Goal: Transaction & Acquisition: Book appointment/travel/reservation

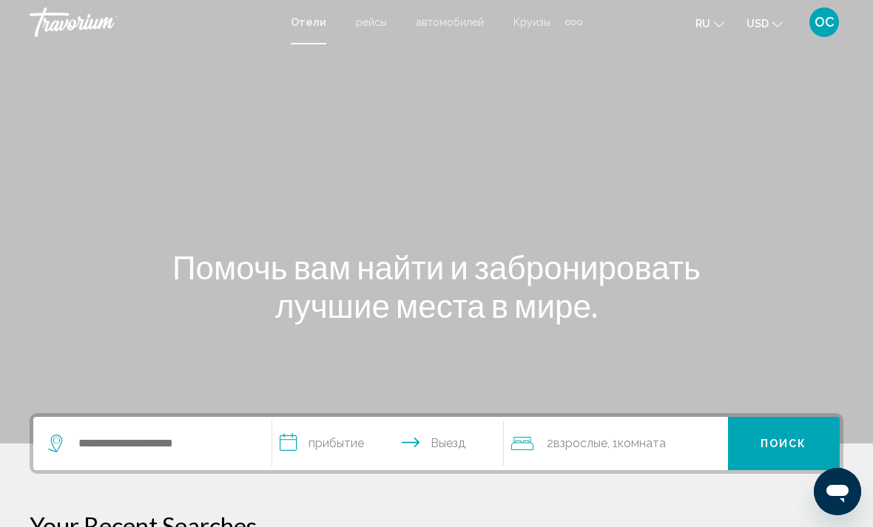
click at [778, 29] on button "USD USD ($) MXN (Mex$) CAD (Can$) GBP (£) EUR (€) AUD (A$) NZD (NZ$) CNY (CN¥)" at bounding box center [764, 23] width 36 height 21
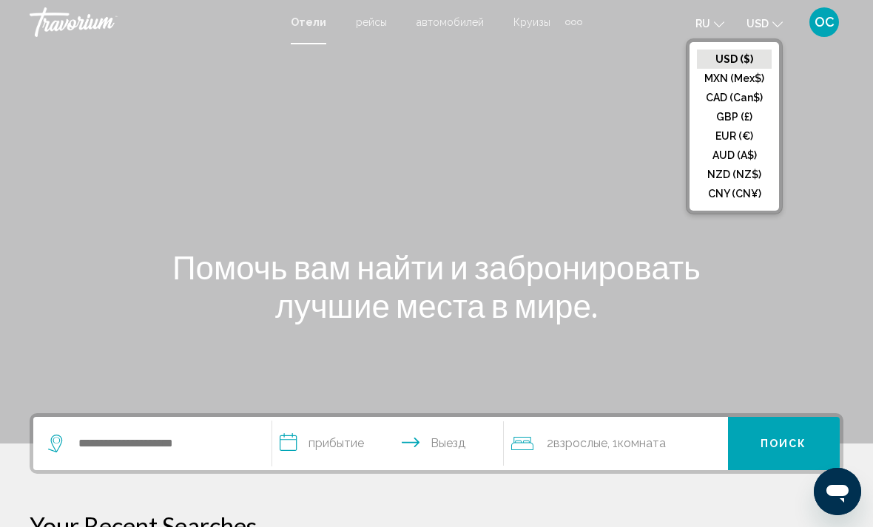
click at [748, 138] on button "EUR (€)" at bounding box center [734, 136] width 75 height 19
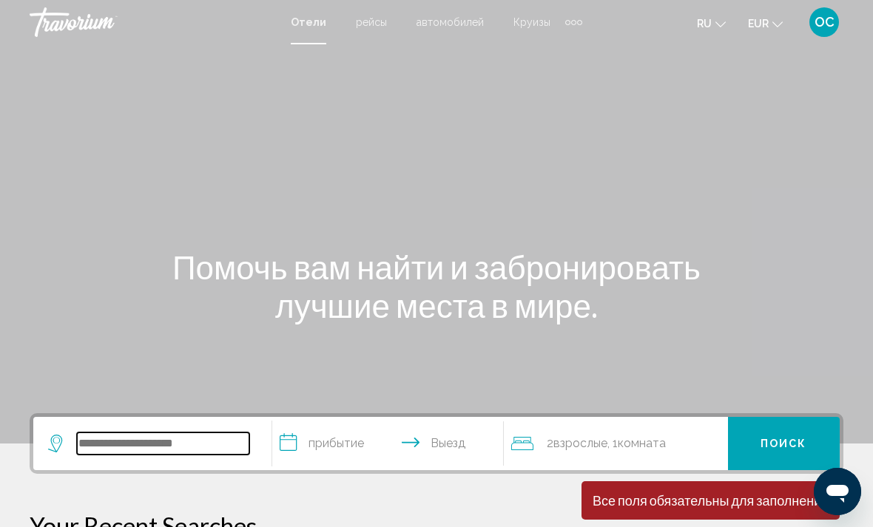
click at [198, 443] on input "Search widget" at bounding box center [163, 444] width 172 height 22
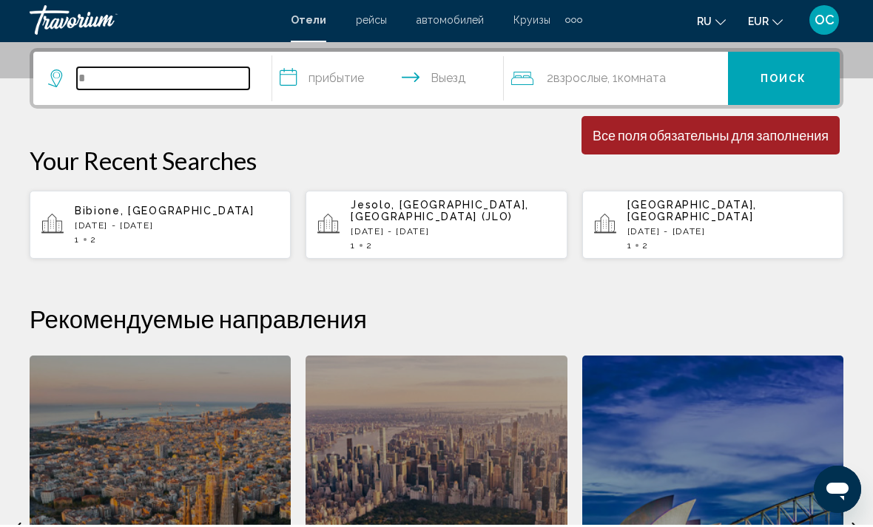
scroll to position [365, 0]
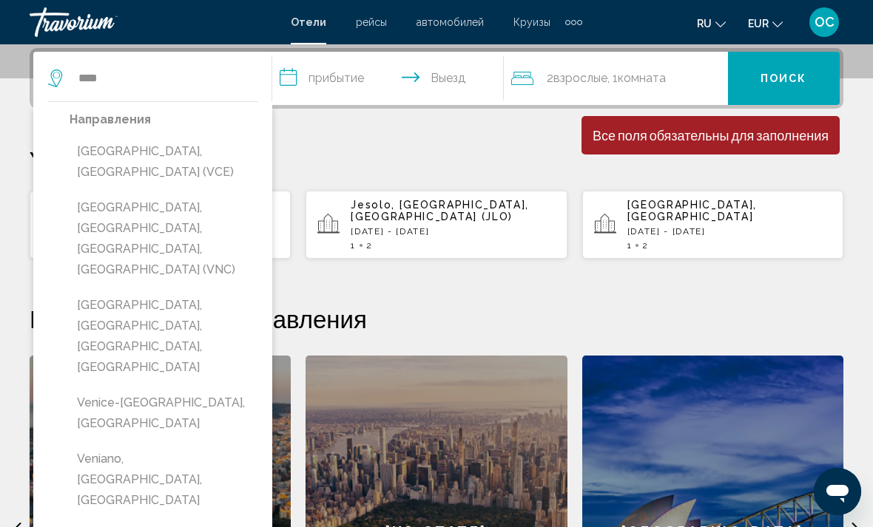
click at [156, 152] on button "[GEOGRAPHIC_DATA], [GEOGRAPHIC_DATA] (VCE)" at bounding box center [164, 162] width 188 height 49
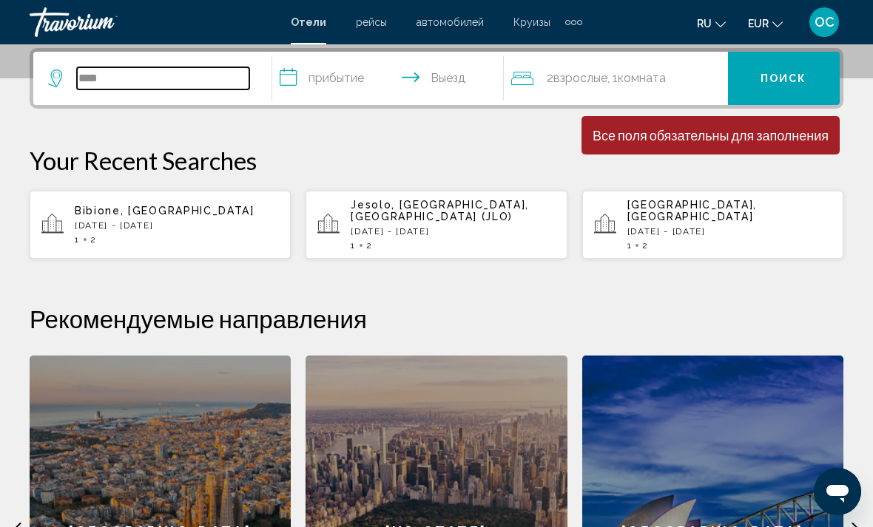
type input "**********"
click at [420, 85] on input "**********" at bounding box center [390, 81] width 237 height 58
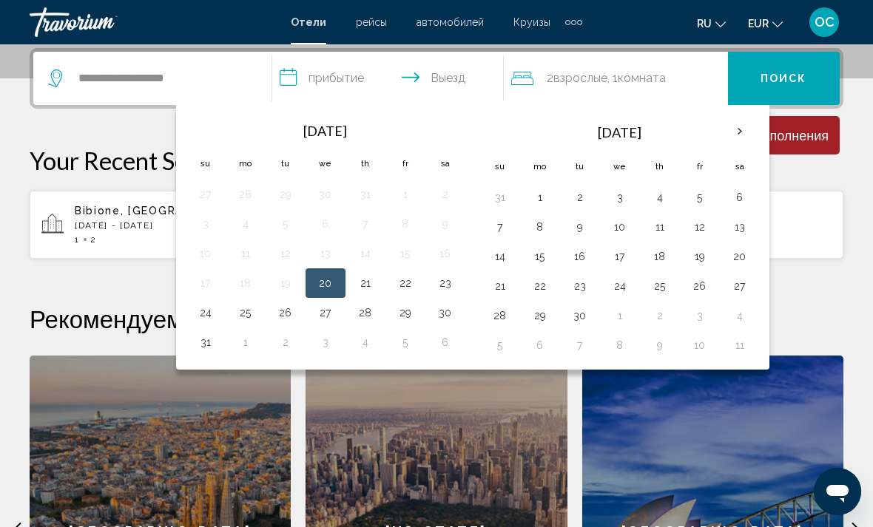
click at [367, 286] on button "21" at bounding box center [366, 283] width 24 height 21
click at [445, 292] on button "23" at bounding box center [446, 283] width 24 height 21
type input "**********"
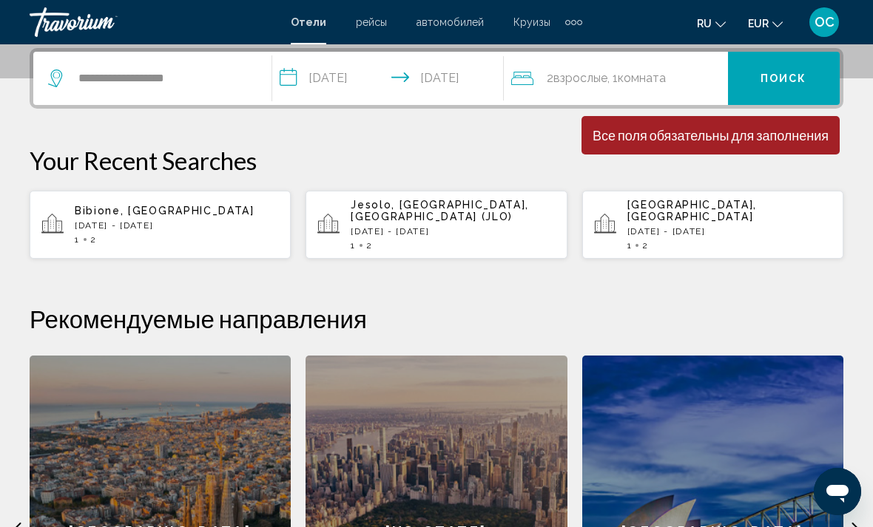
click at [795, 73] on span "Поиск" at bounding box center [784, 79] width 47 height 12
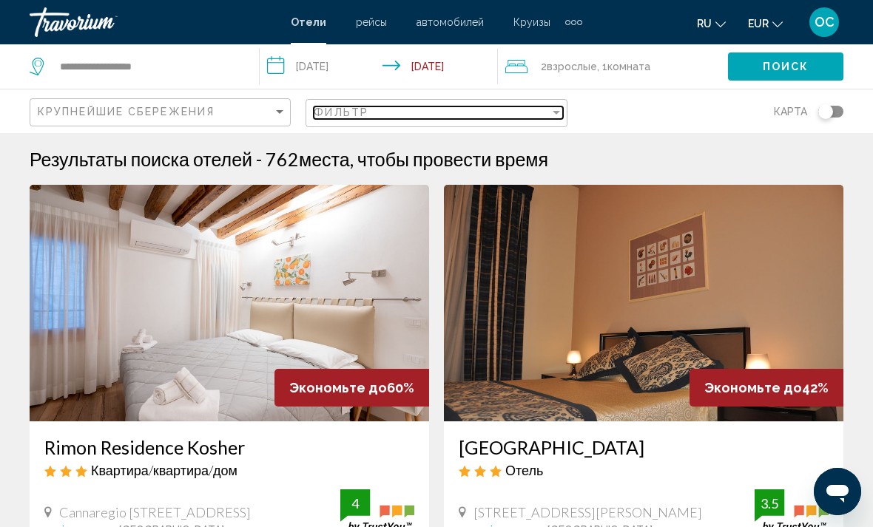
click at [562, 114] on div "Filter" at bounding box center [556, 113] width 13 height 12
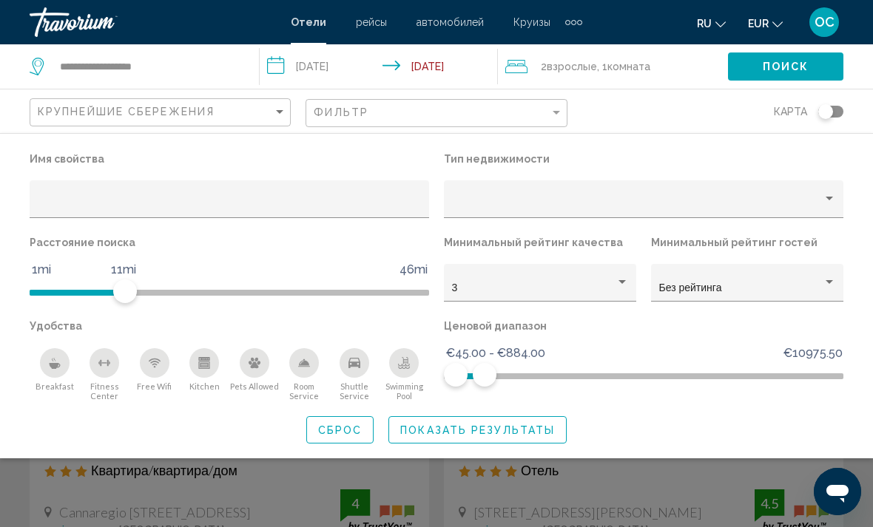
click at [64, 368] on div "Breakfast" at bounding box center [55, 363] width 30 height 30
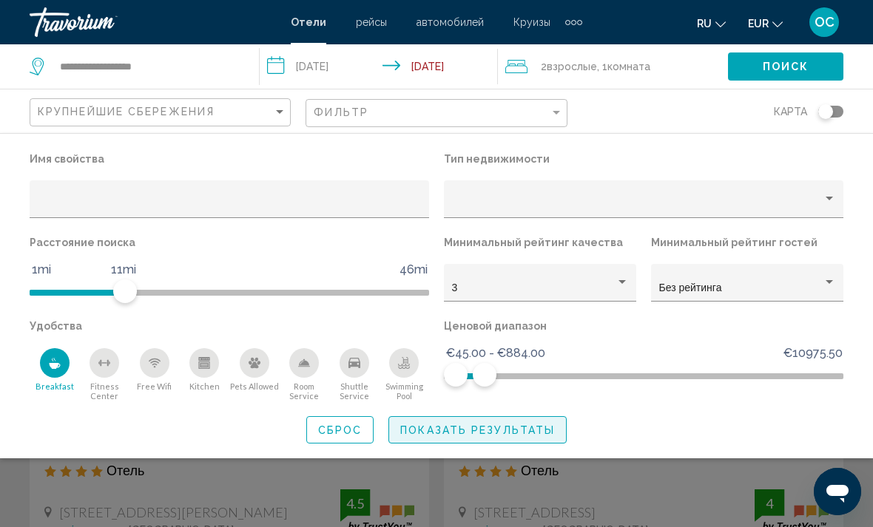
click at [506, 431] on span "Показать результаты" at bounding box center [477, 431] width 155 height 12
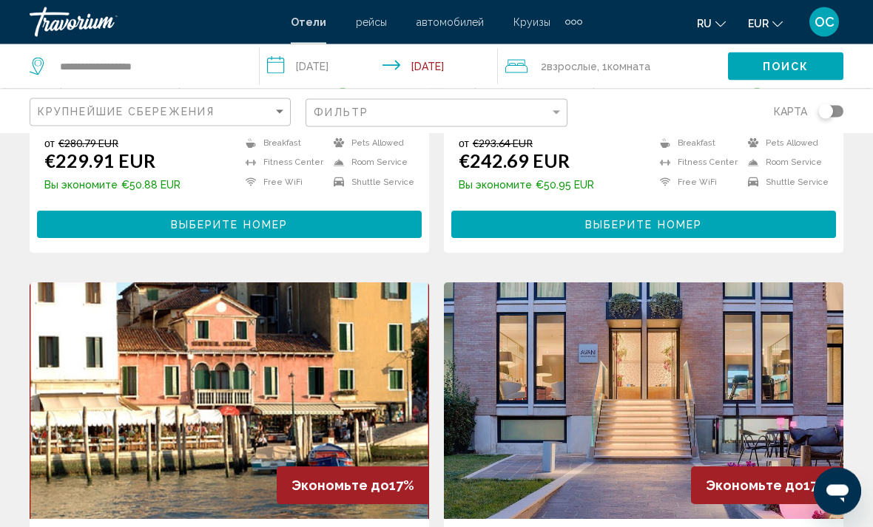
scroll to position [2567, 0]
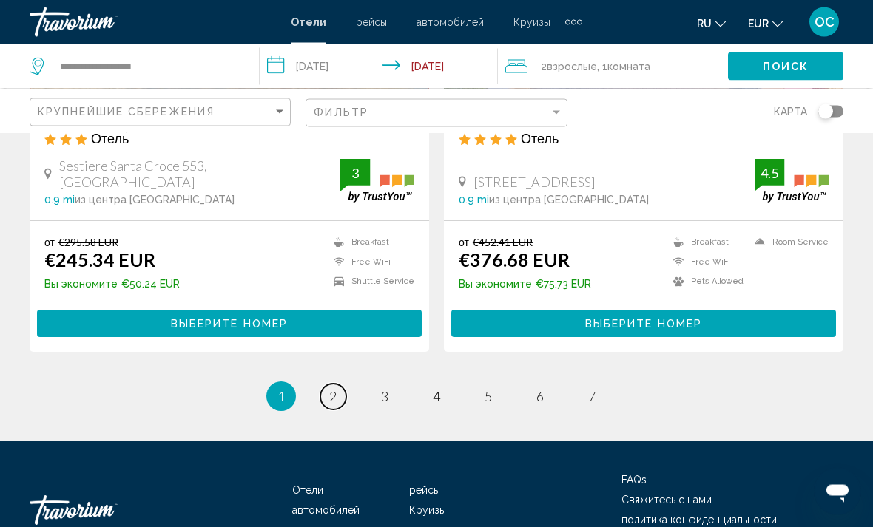
click at [331, 389] on span "2" at bounding box center [332, 397] width 7 height 16
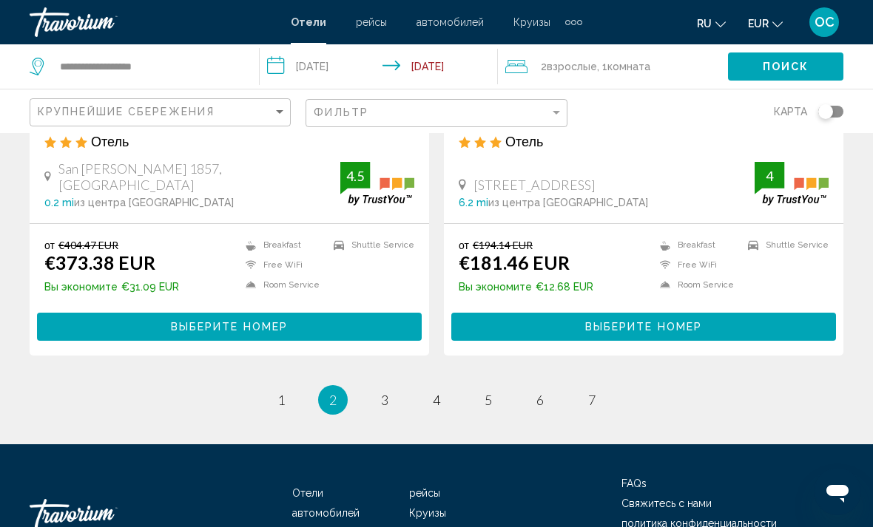
scroll to position [3038, 0]
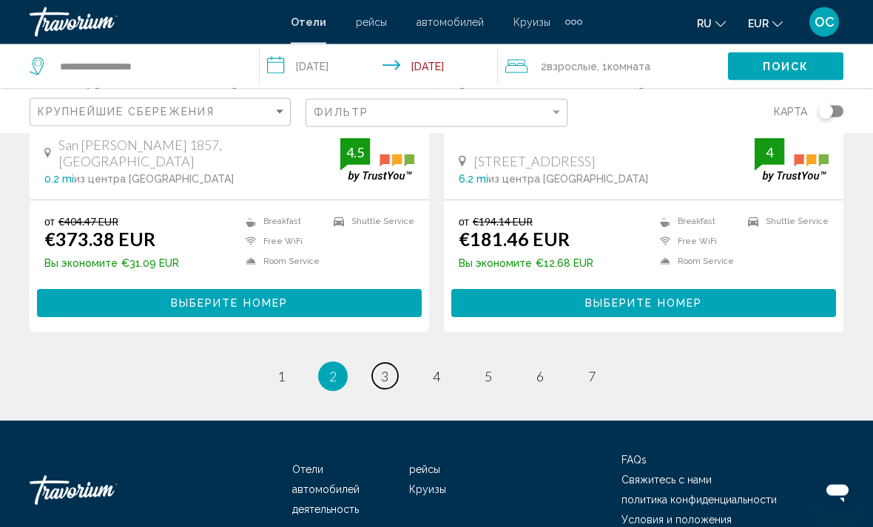
click at [389, 364] on link "page 3" at bounding box center [385, 377] width 26 height 26
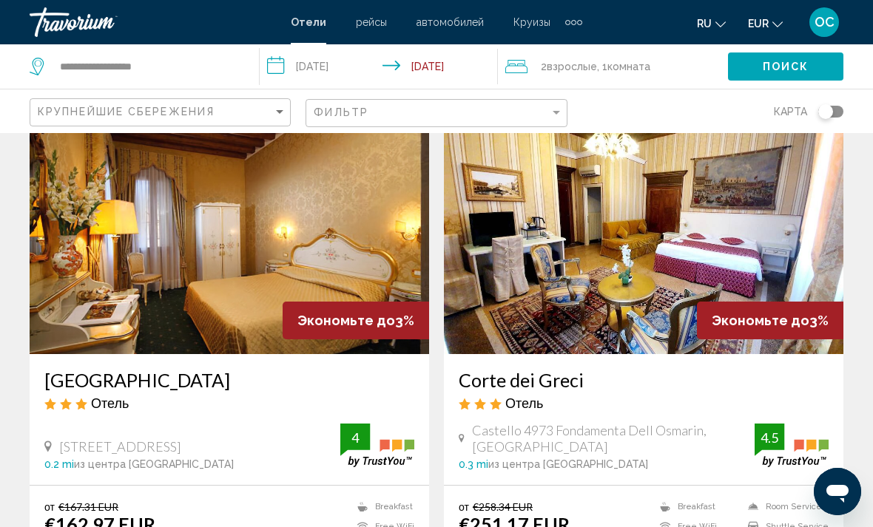
scroll to position [2754, 0]
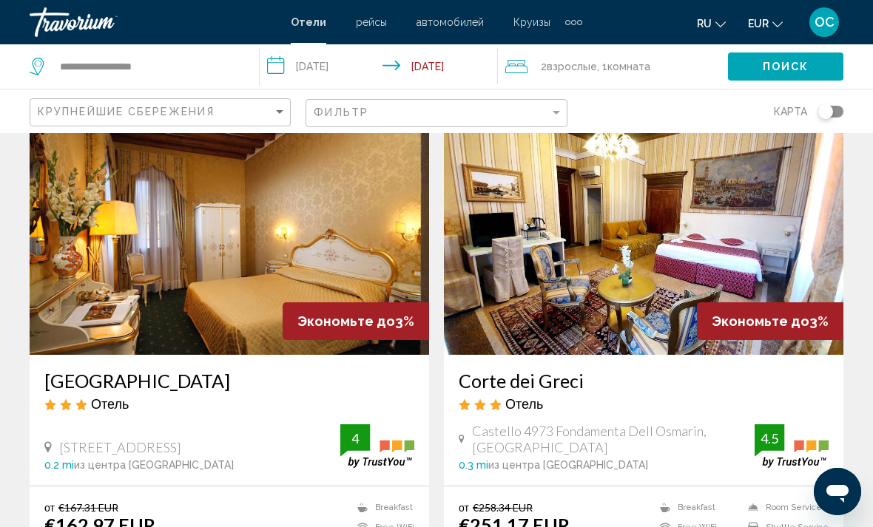
click at [362, 240] on img "Main content" at bounding box center [229, 236] width 399 height 237
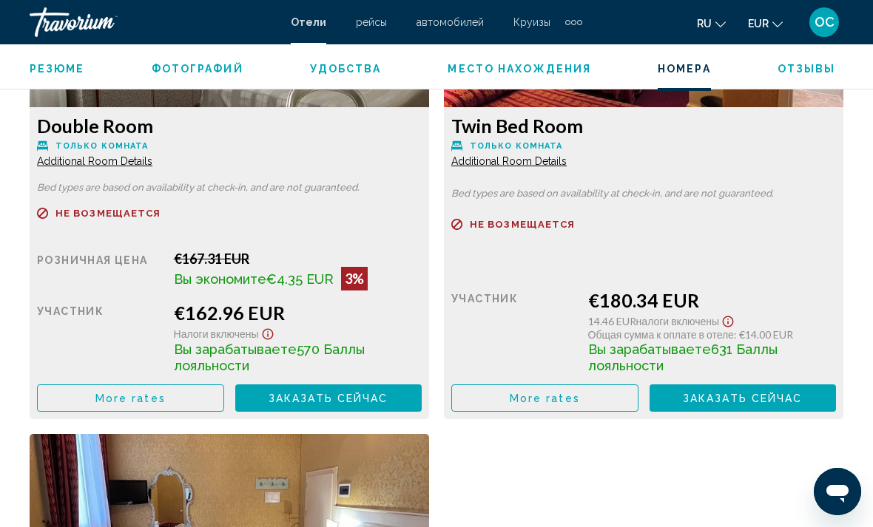
scroll to position [2422, 0]
click at [197, 396] on button "More rates" at bounding box center [130, 398] width 187 height 27
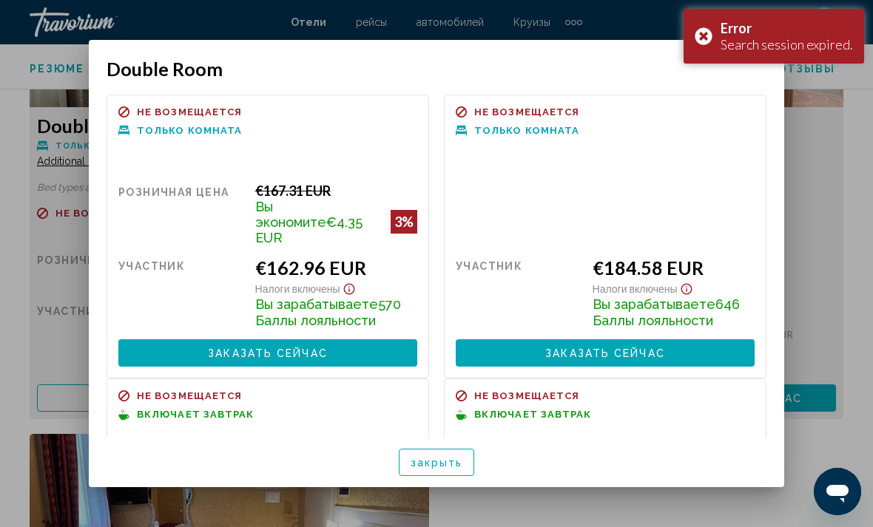
click at [442, 469] on span "закрыть" at bounding box center [437, 463] width 53 height 12
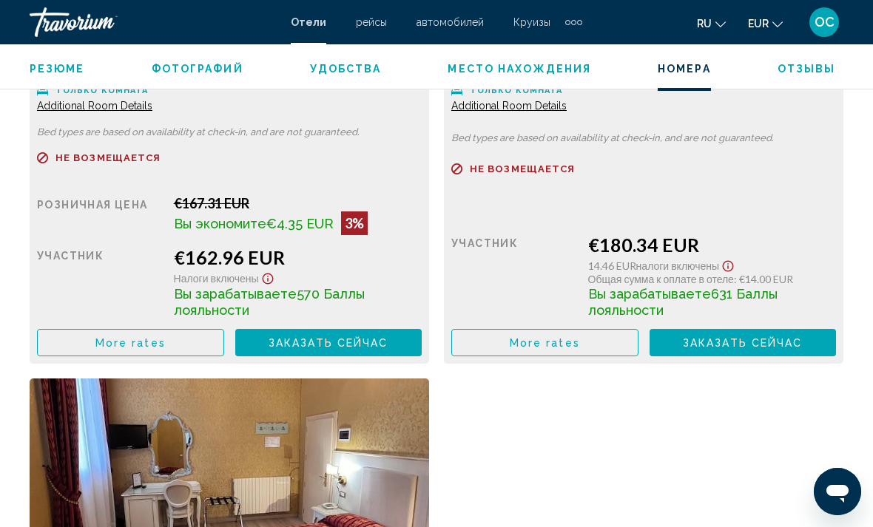
scroll to position [2475, 0]
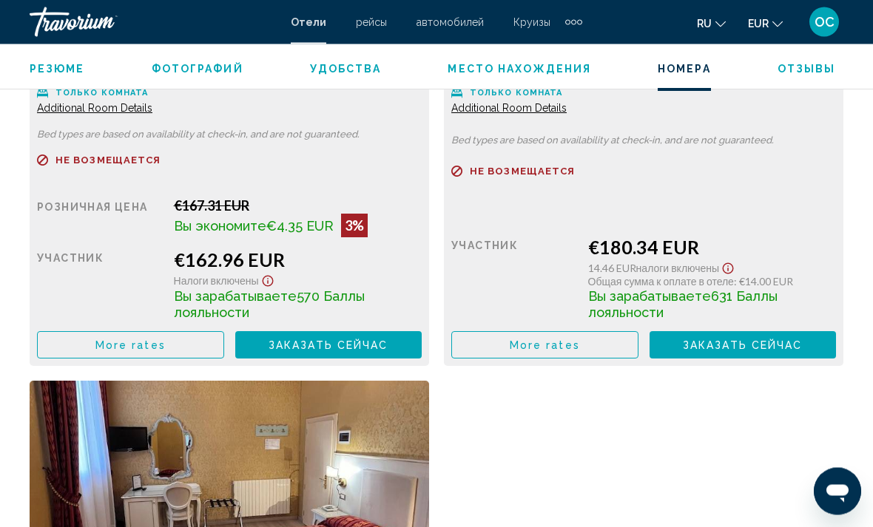
click at [224, 354] on button "More rates" at bounding box center [130, 345] width 187 height 27
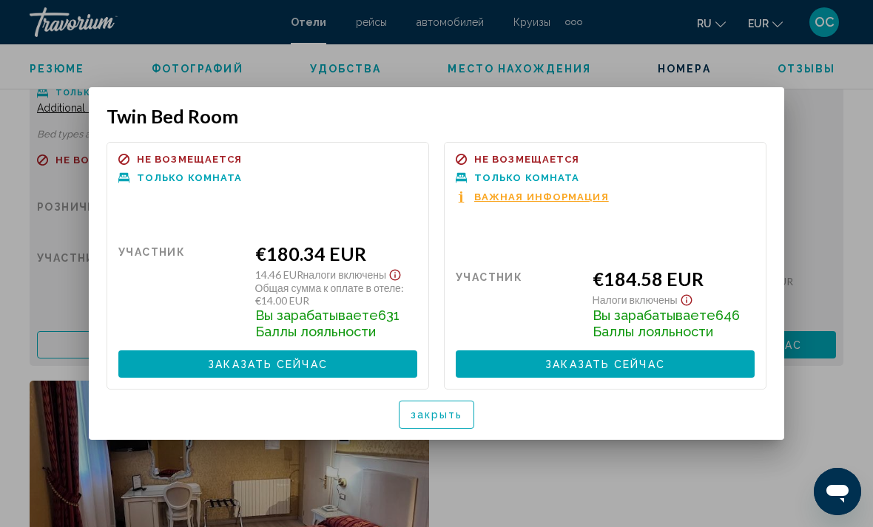
click at [565, 195] on span "Важная информация" at bounding box center [541, 197] width 135 height 10
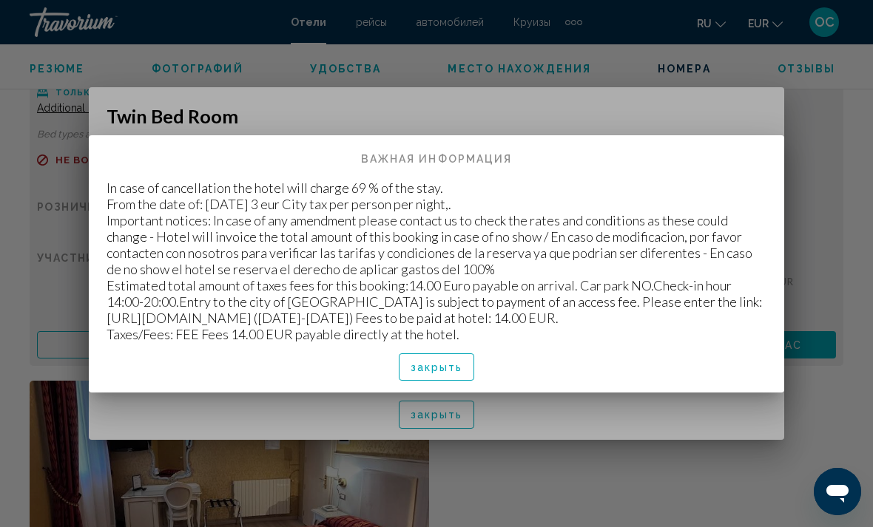
click at [473, 364] on button "закрыть" at bounding box center [437, 367] width 76 height 27
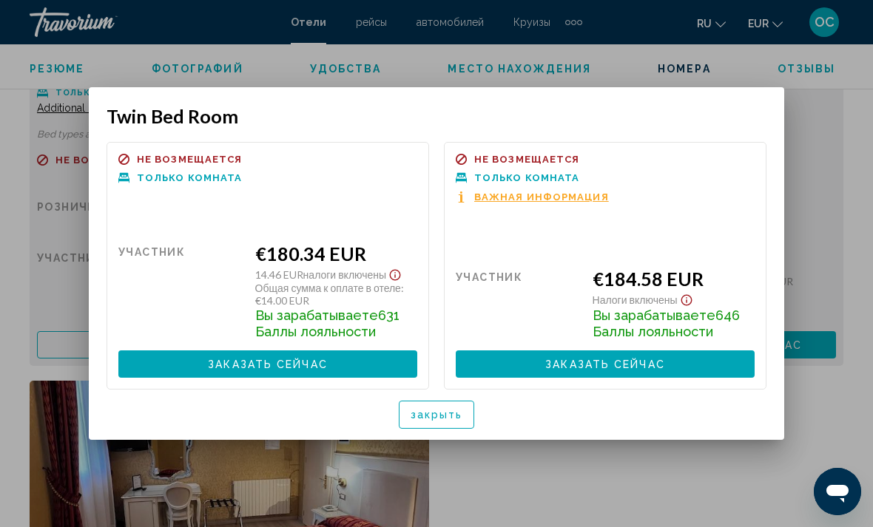
click at [440, 410] on span "закрыть" at bounding box center [437, 416] width 53 height 12
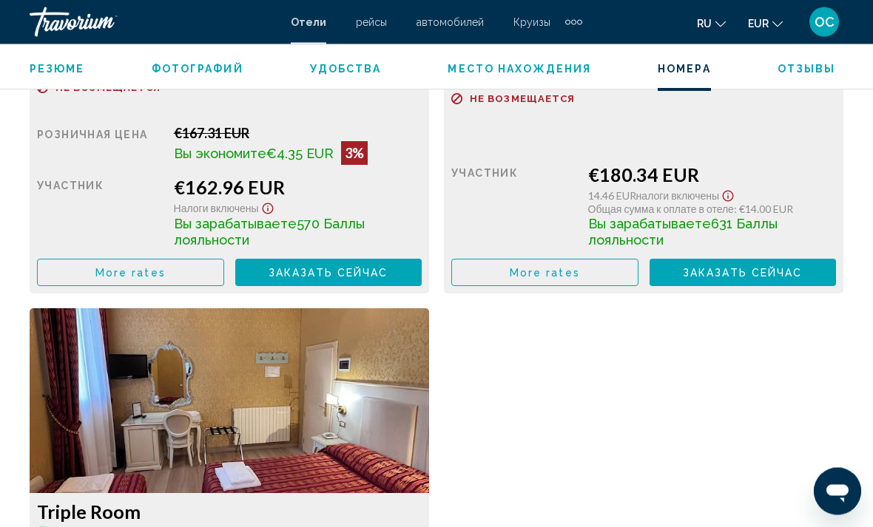
scroll to position [2555, 0]
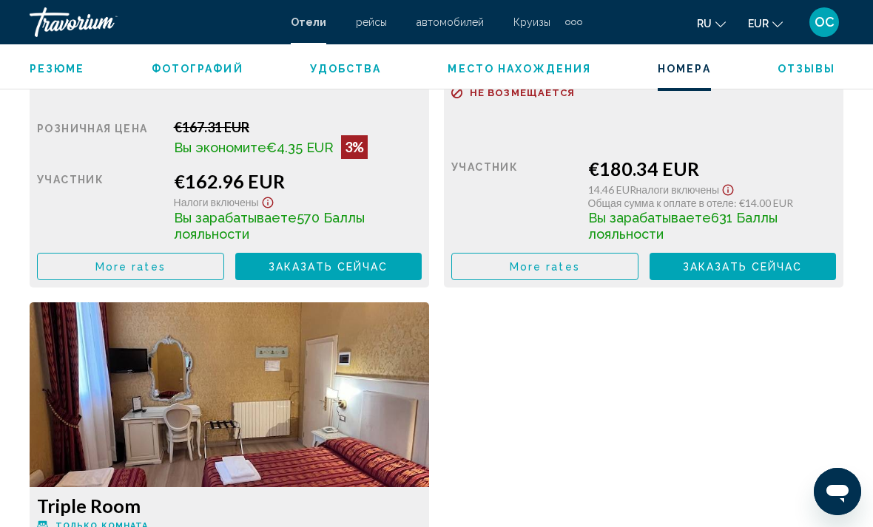
click at [196, 269] on button "More rates" at bounding box center [130, 266] width 187 height 27
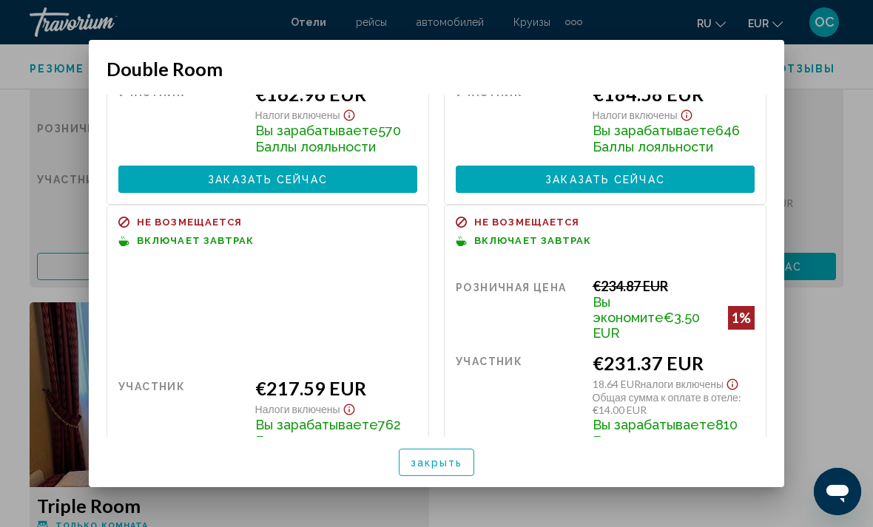
scroll to position [173, 0]
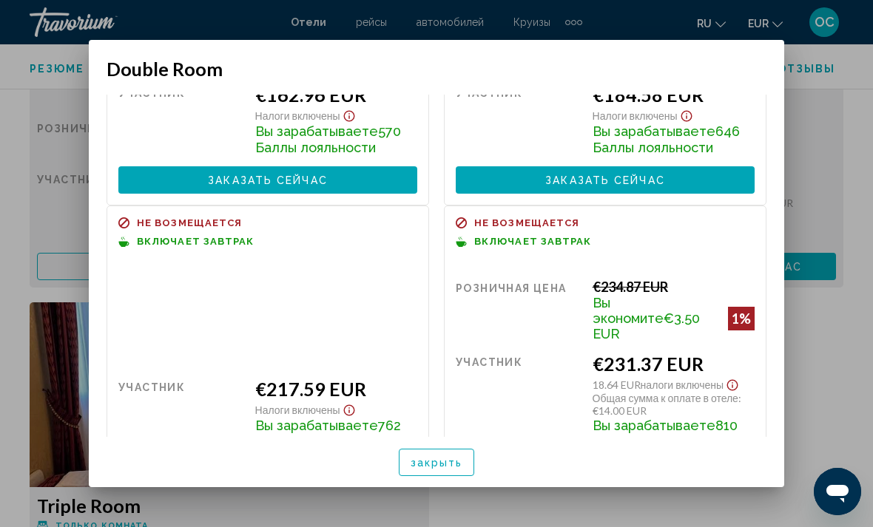
click at [438, 469] on span "закрыть" at bounding box center [437, 463] width 53 height 12
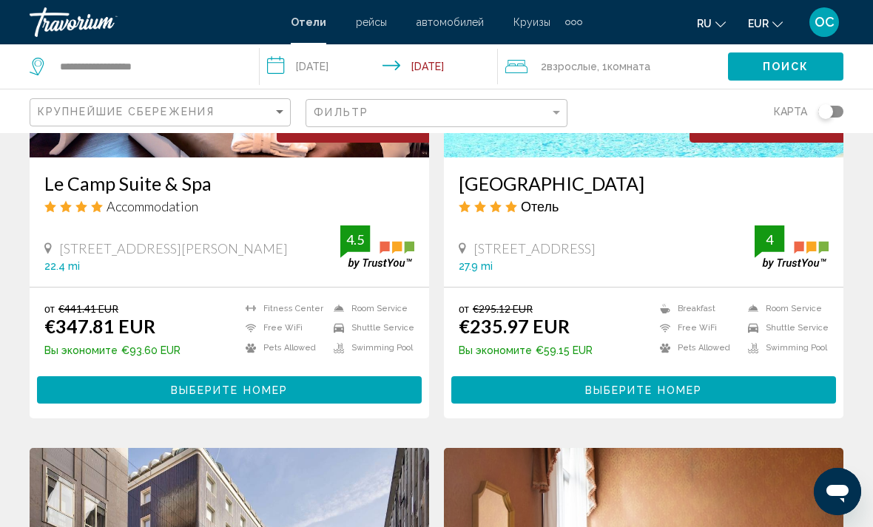
scroll to position [70, 0]
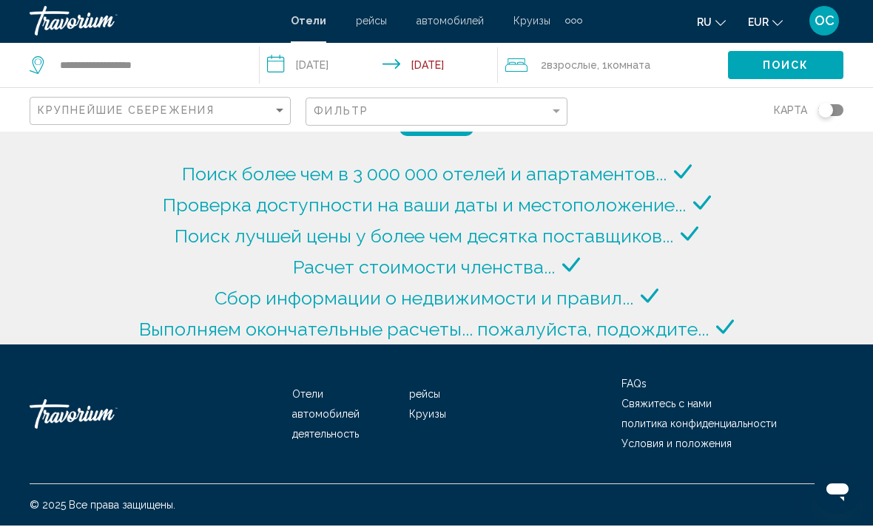
scroll to position [50, 0]
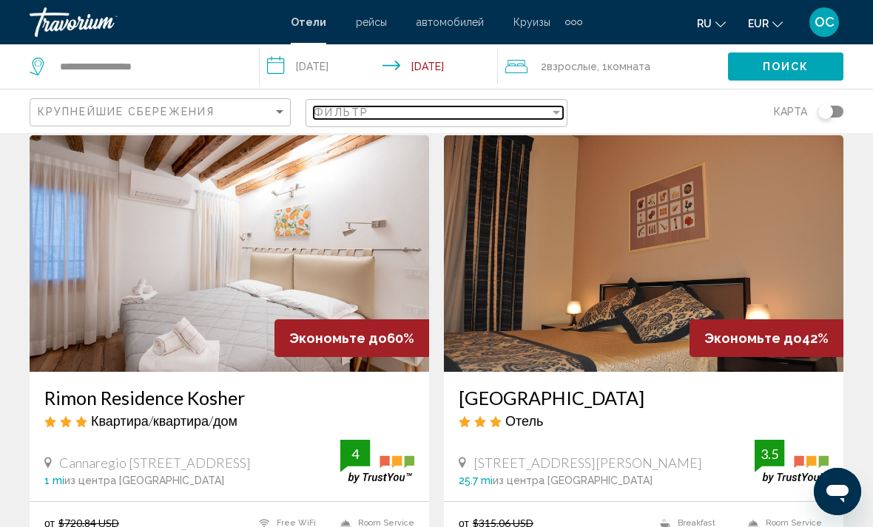
click at [559, 111] on div "Filter" at bounding box center [556, 113] width 7 height 4
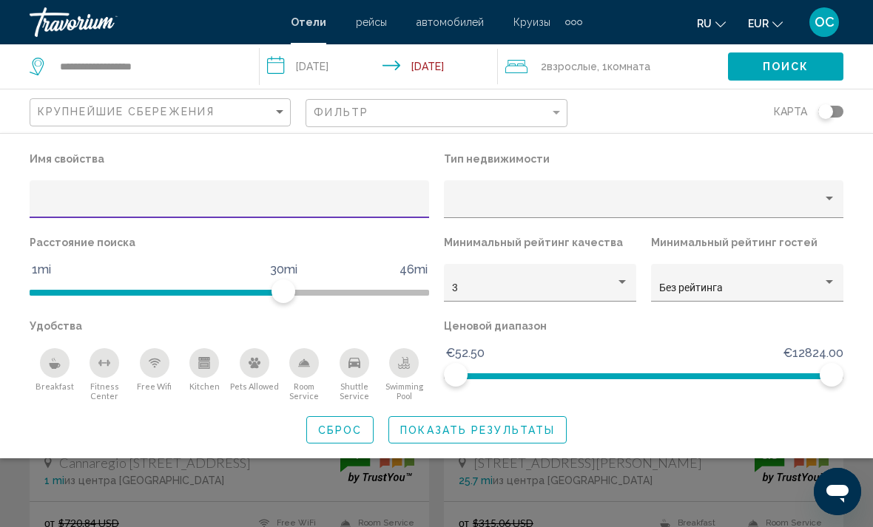
click at [616, 482] on div "Search widget" at bounding box center [436, 375] width 873 height 306
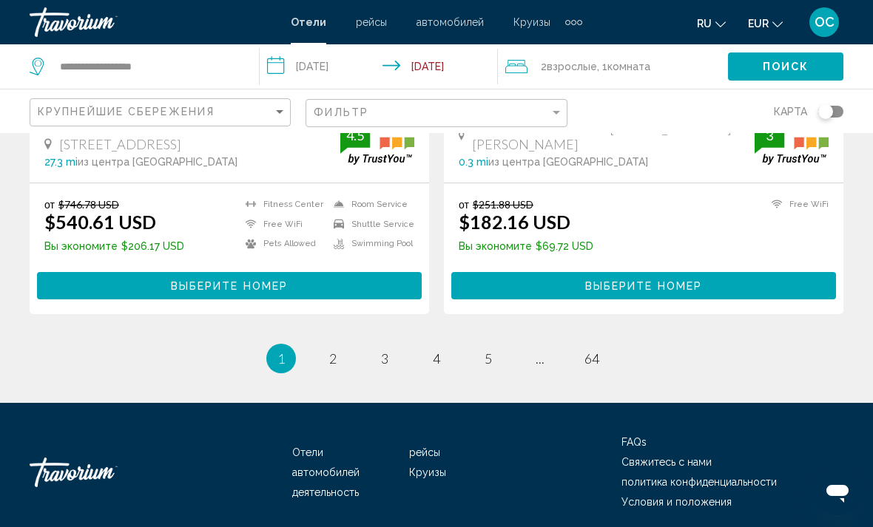
scroll to position [3017, 0]
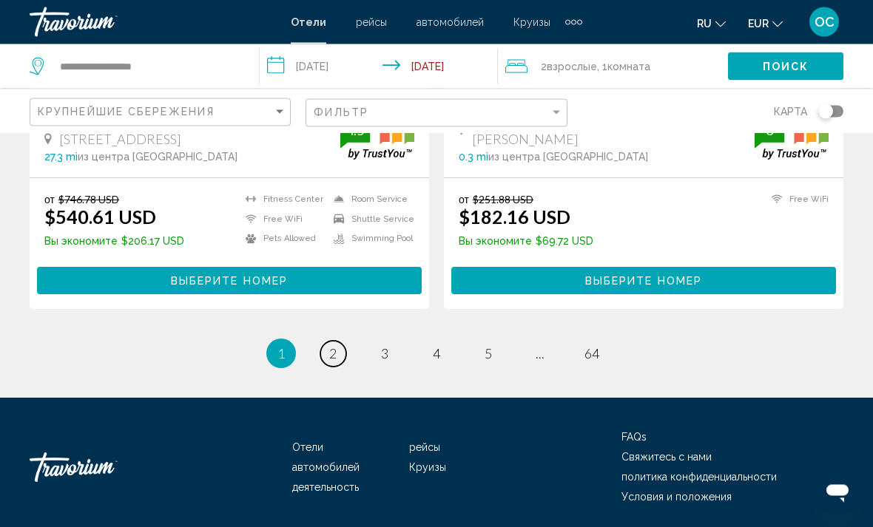
click at [332, 354] on span "2" at bounding box center [332, 354] width 7 height 16
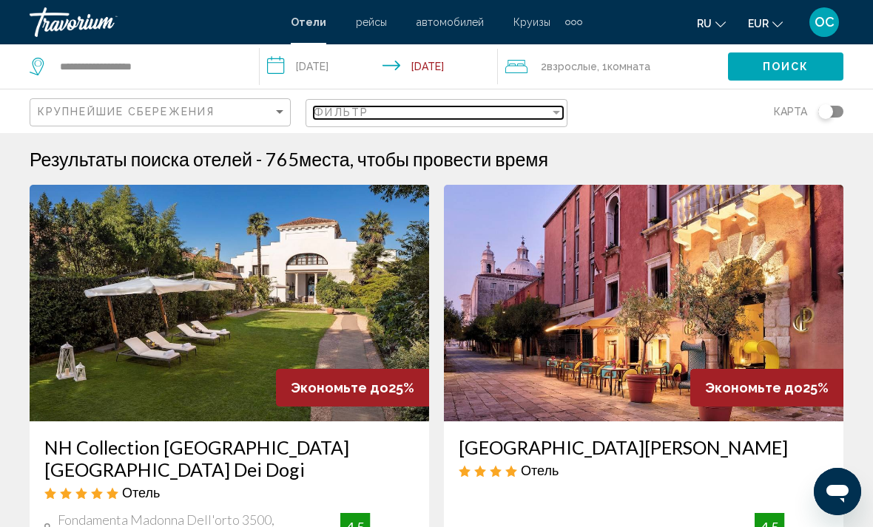
click at [554, 109] on div "Filter" at bounding box center [556, 113] width 13 height 12
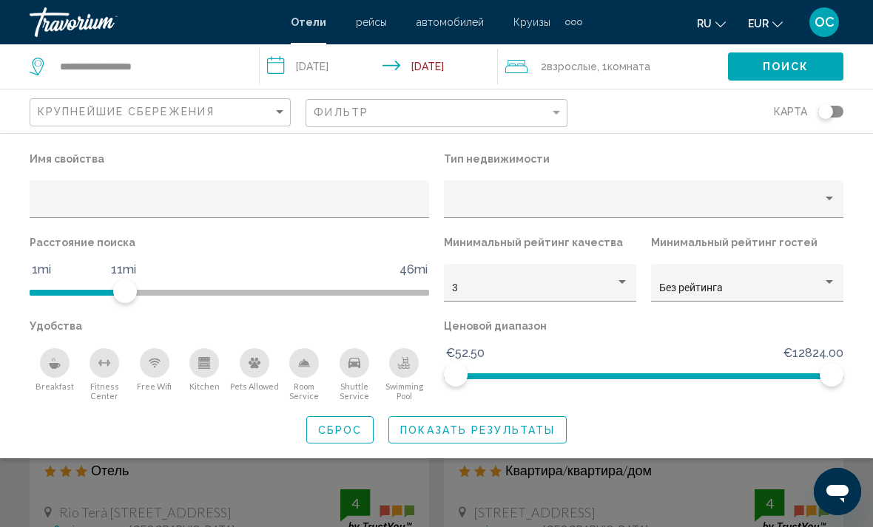
click at [519, 430] on span "Показать результаты" at bounding box center [477, 431] width 155 height 12
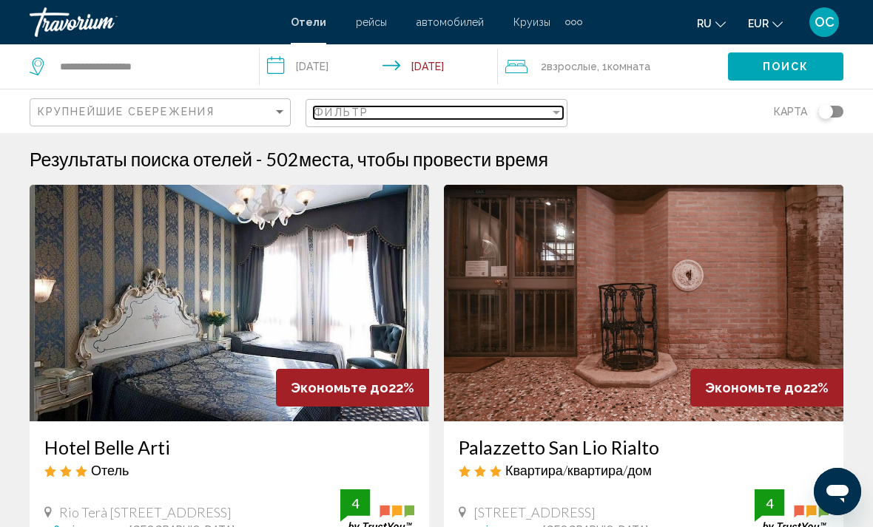
click at [558, 114] on div "Filter" at bounding box center [556, 113] width 13 height 12
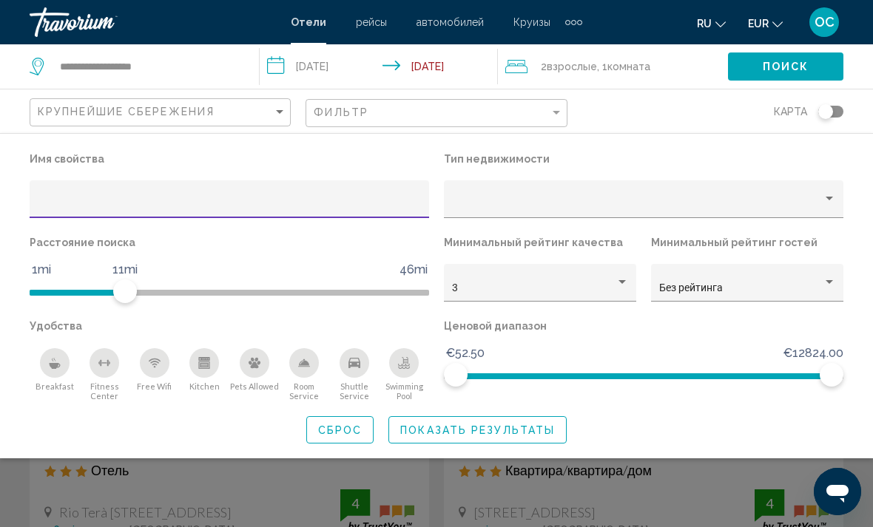
click at [58, 365] on icon "Breakfast" at bounding box center [54, 366] width 11 height 6
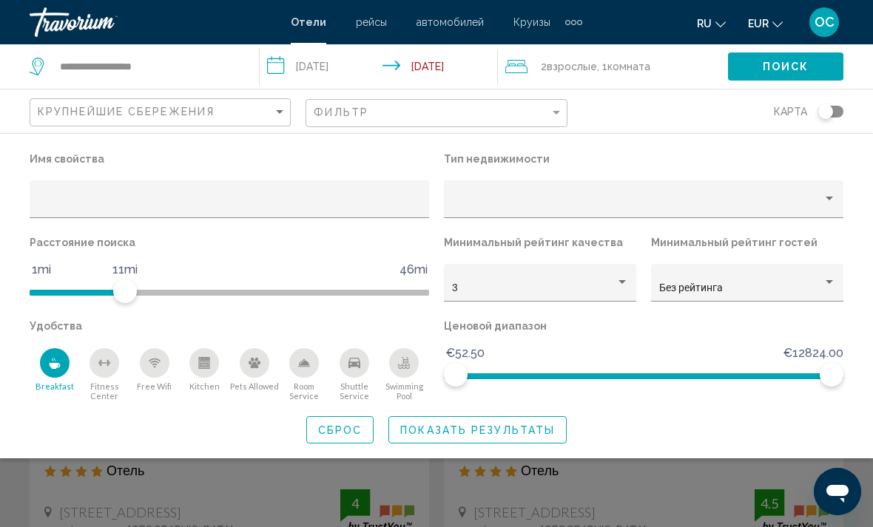
click at [525, 426] on span "Показать результаты" at bounding box center [477, 431] width 155 height 12
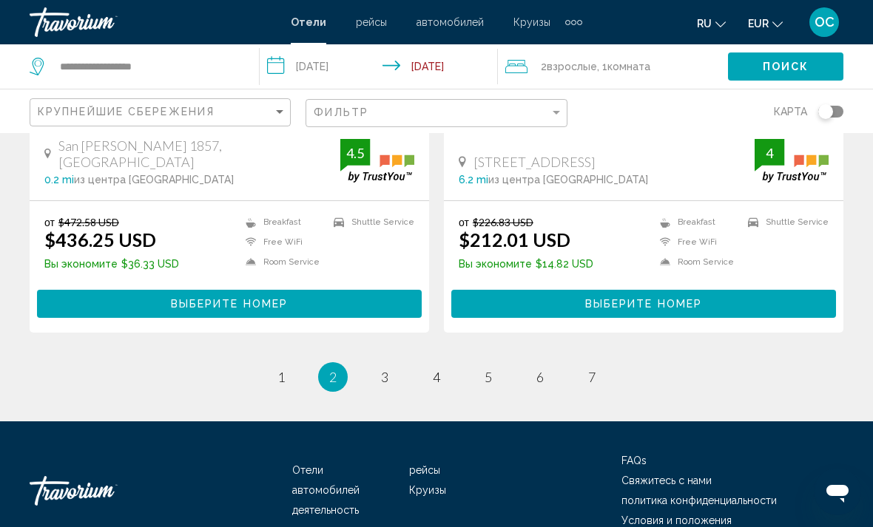
scroll to position [3038, 0]
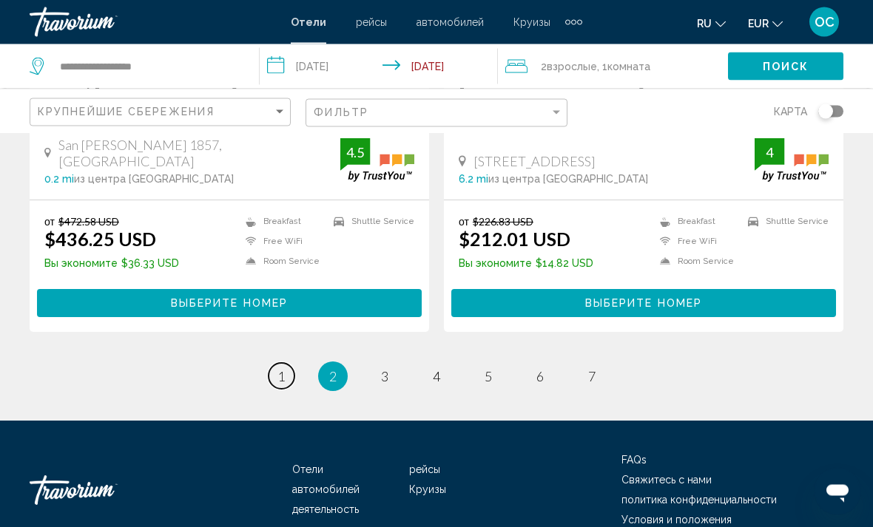
click at [286, 364] on link "page 1" at bounding box center [282, 377] width 26 height 26
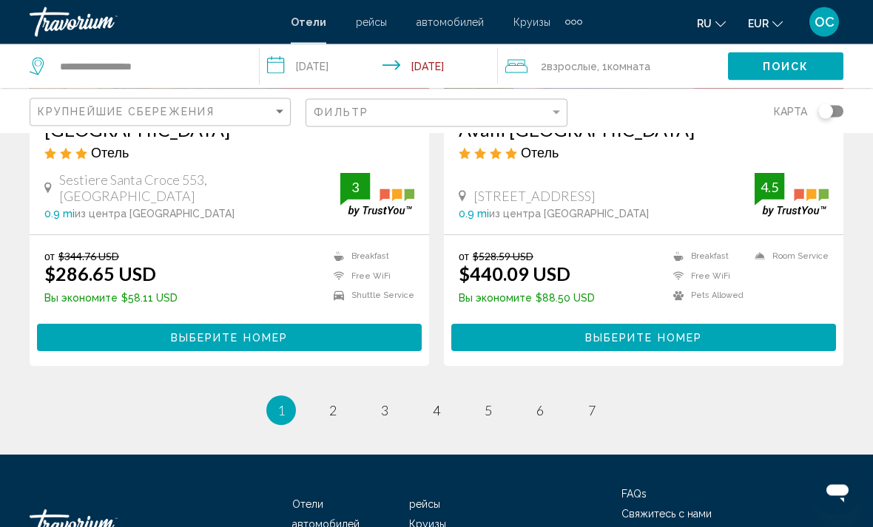
scroll to position [3015, 0]
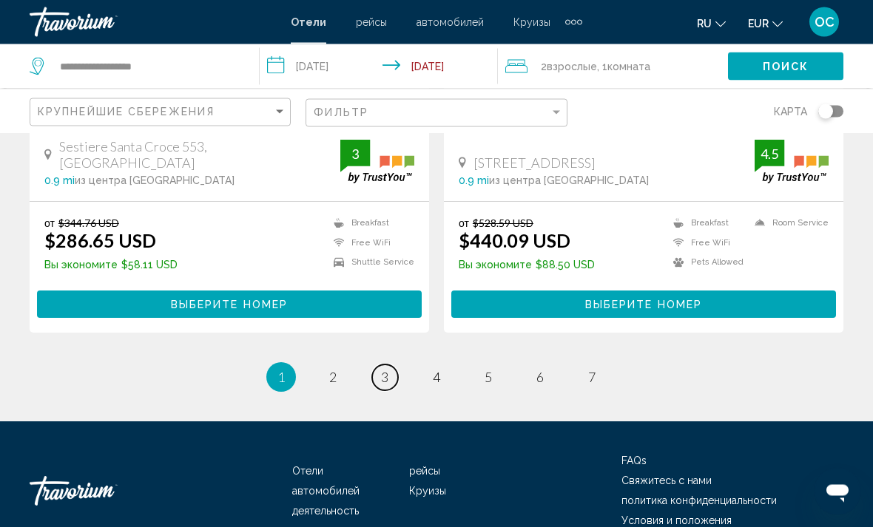
click at [386, 370] on span "3" at bounding box center [384, 378] width 7 height 16
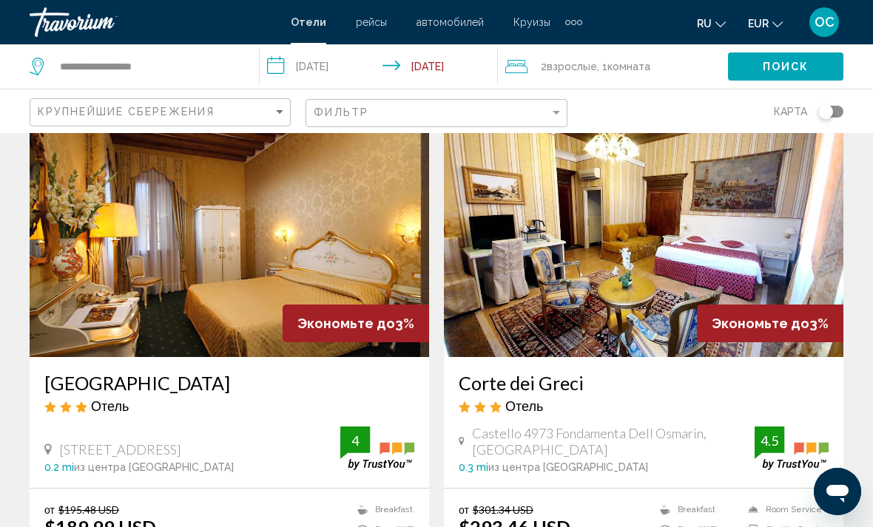
scroll to position [2751, 0]
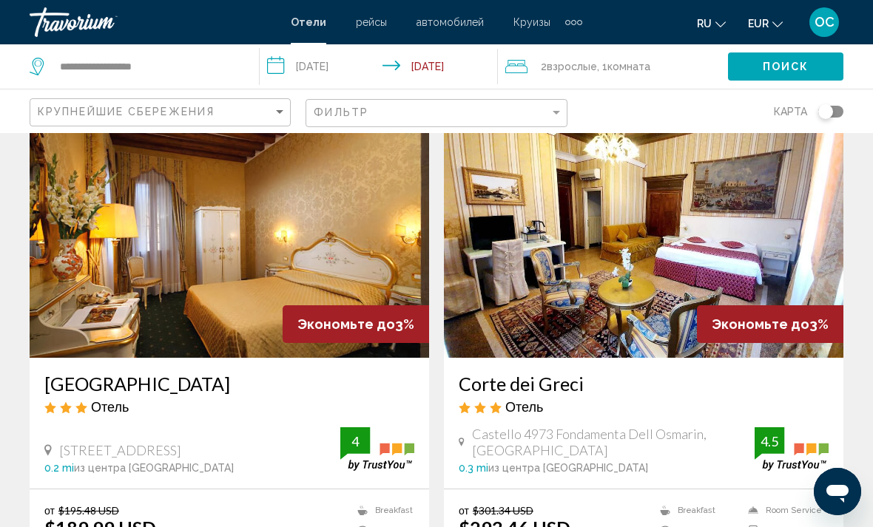
click at [378, 231] on img "Main content" at bounding box center [229, 239] width 399 height 237
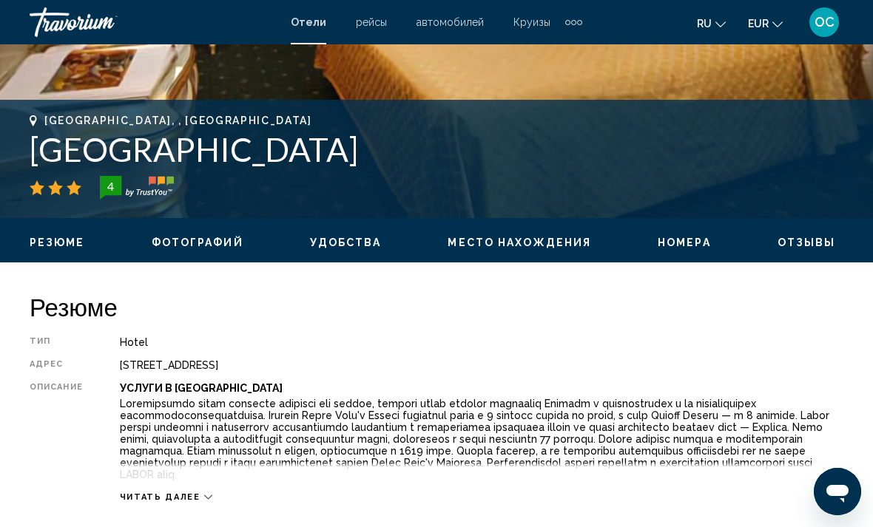
scroll to position [530, 0]
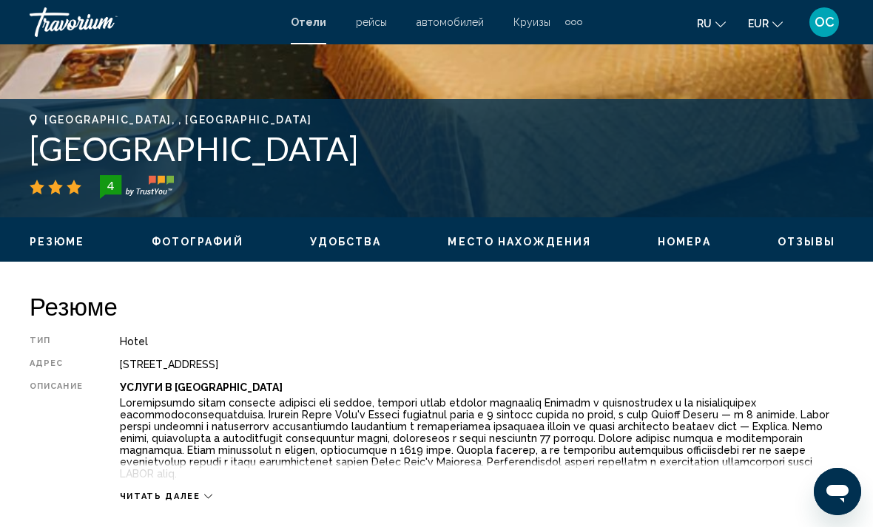
click at [204, 499] on icon "Main content" at bounding box center [208, 497] width 8 height 4
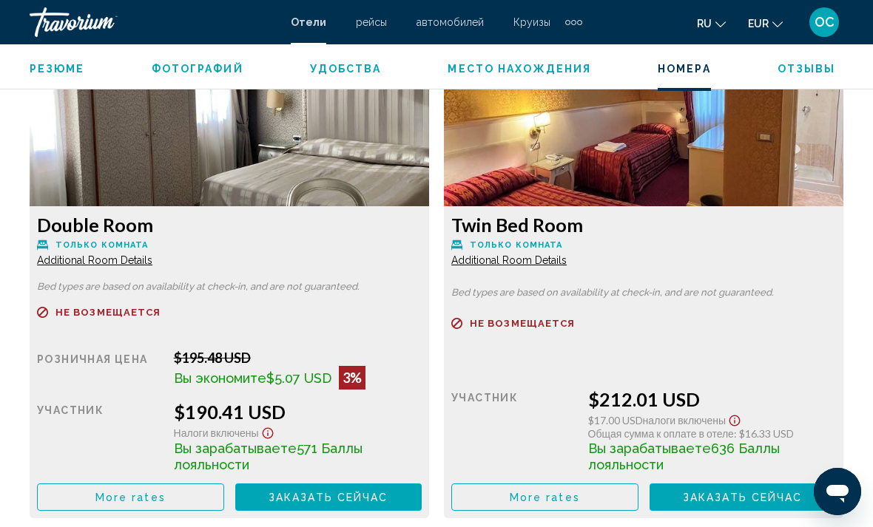
scroll to position [2326, 0]
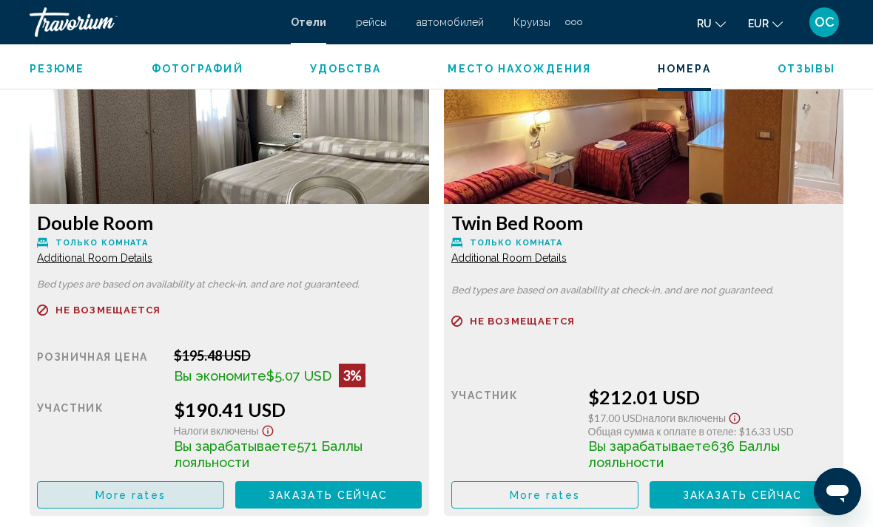
click at [184, 489] on button "More rates" at bounding box center [130, 495] width 187 height 27
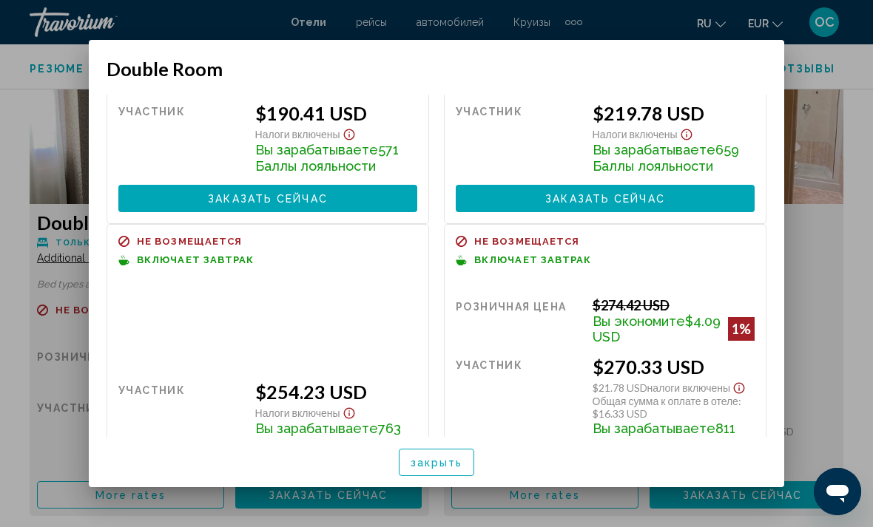
scroll to position [140, 0]
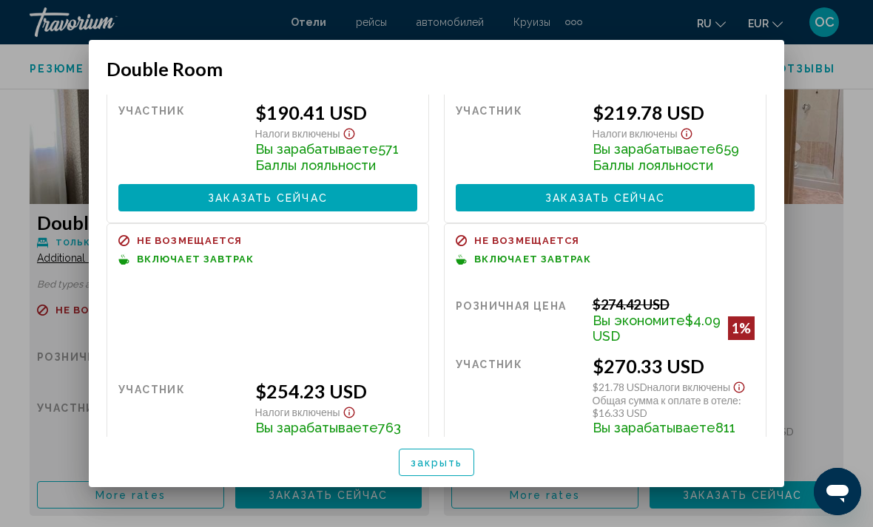
click at [443, 469] on span "закрыть" at bounding box center [437, 463] width 53 height 12
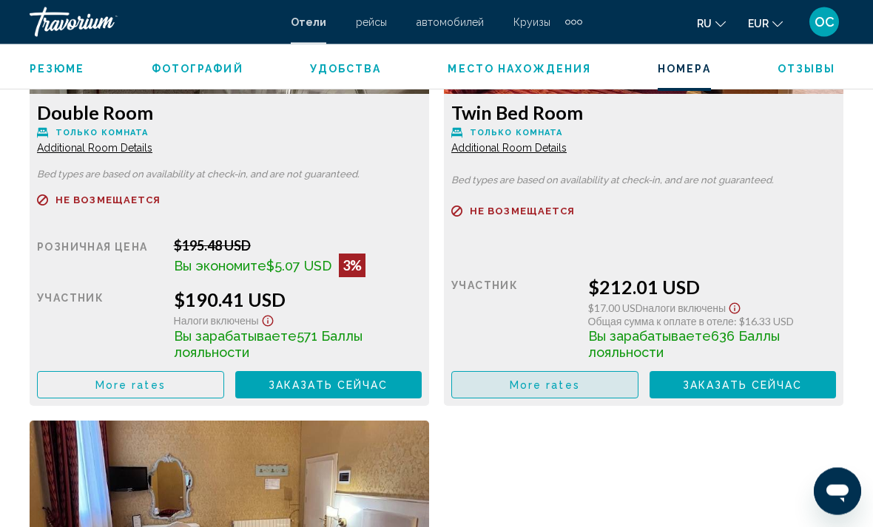
scroll to position [2436, 0]
click at [166, 381] on span "More rates" at bounding box center [130, 386] width 70 height 12
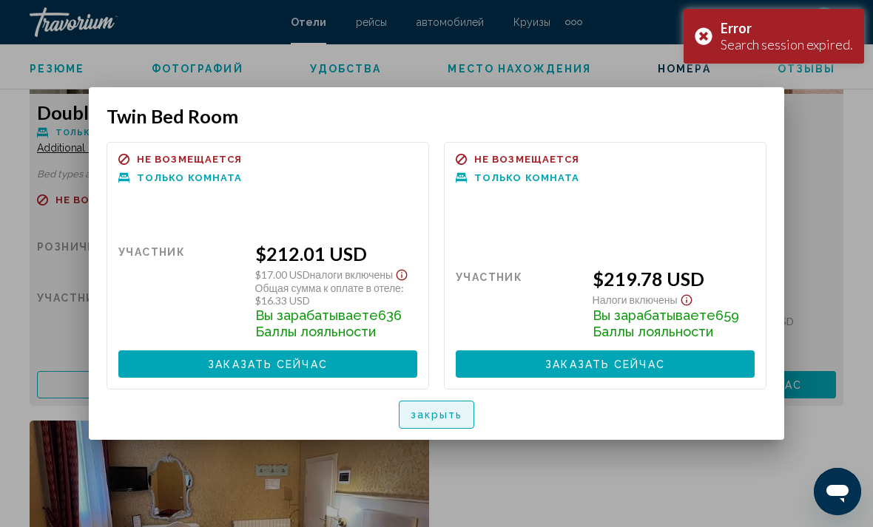
click at [456, 422] on button "закрыть" at bounding box center [437, 414] width 76 height 27
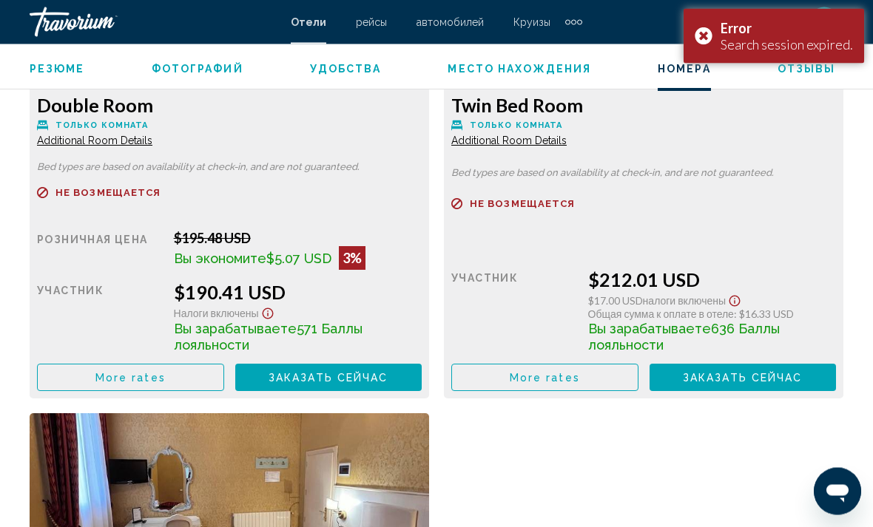
scroll to position [2441, 0]
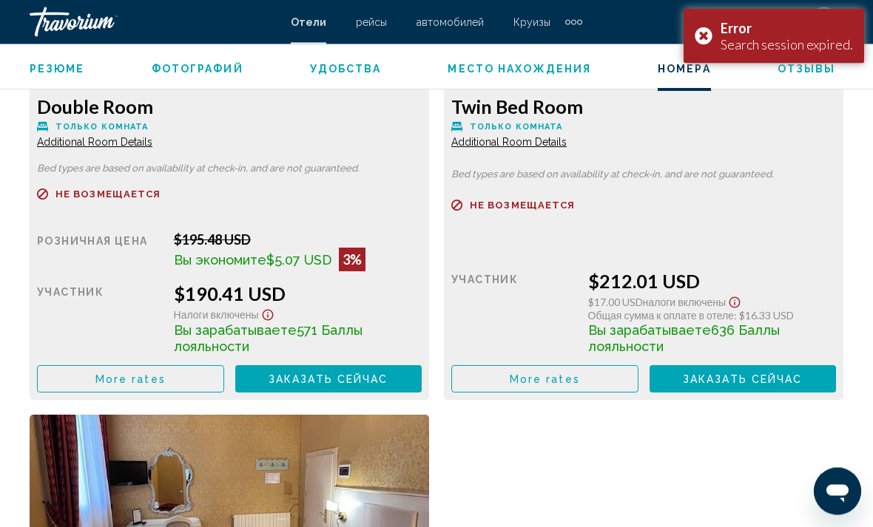
click at [196, 376] on button "More rates" at bounding box center [130, 379] width 187 height 27
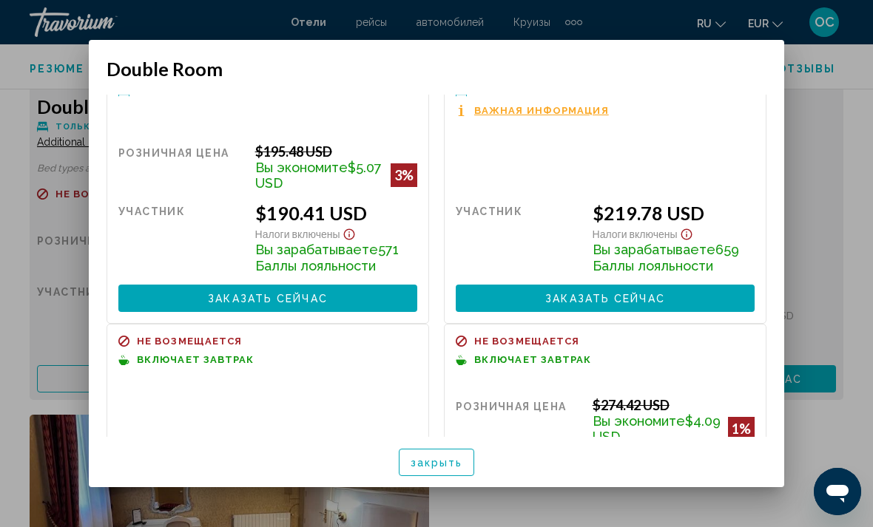
scroll to position [34, 0]
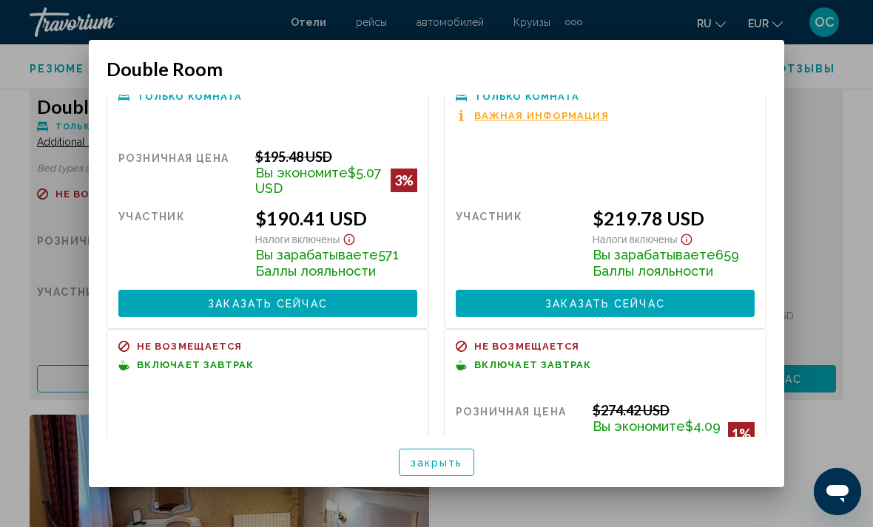
click at [577, 180] on div "Розничная цена $0.00 когда вы выкупаете участник $219.78 USD Налоги включены Вы…" at bounding box center [605, 249] width 299 height 138
click at [581, 111] on span "Важная информация" at bounding box center [541, 116] width 135 height 10
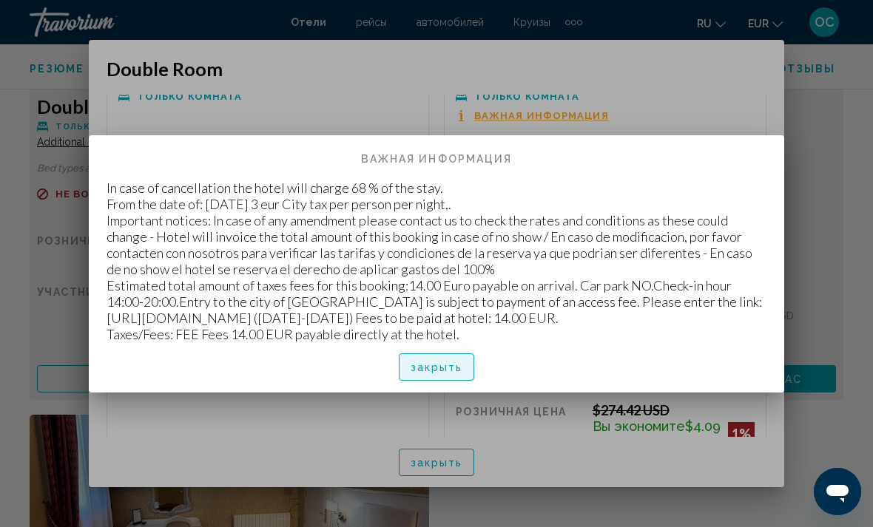
click at [457, 365] on span "закрыть" at bounding box center [437, 368] width 53 height 12
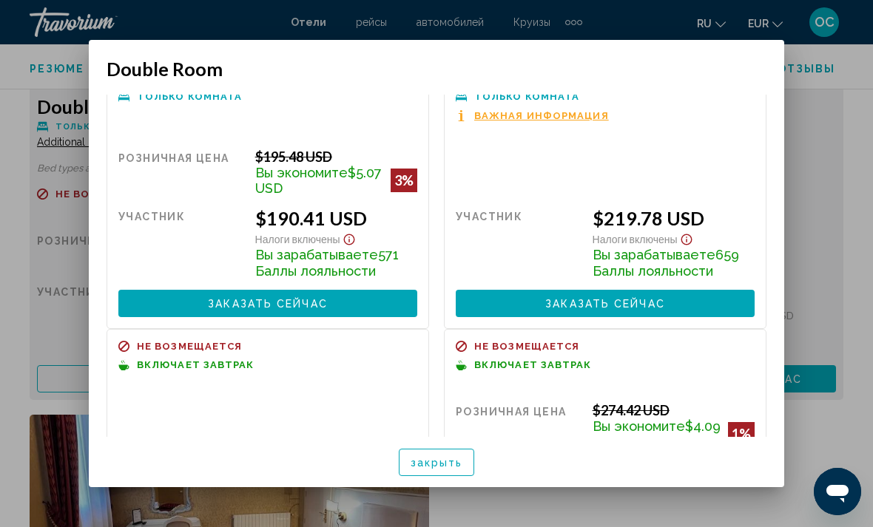
click at [446, 469] on span "закрыть" at bounding box center [437, 463] width 53 height 12
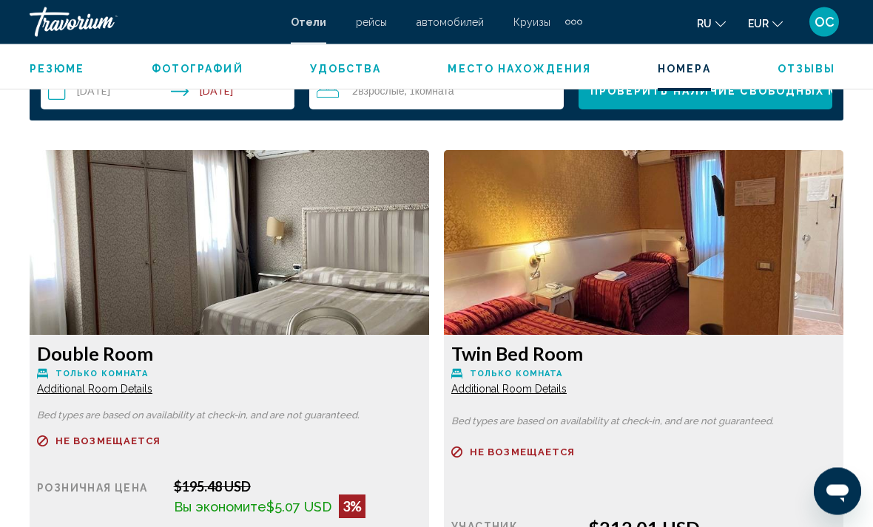
scroll to position [2196, 0]
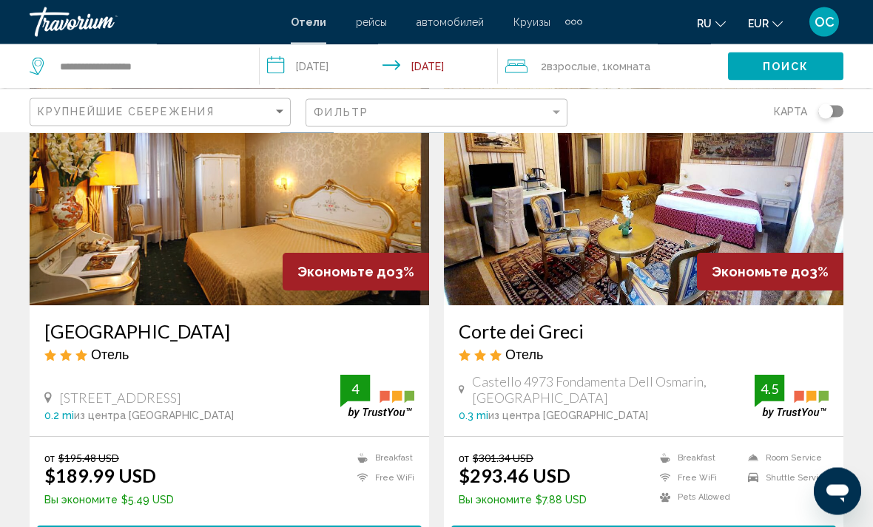
scroll to position [2803, 0]
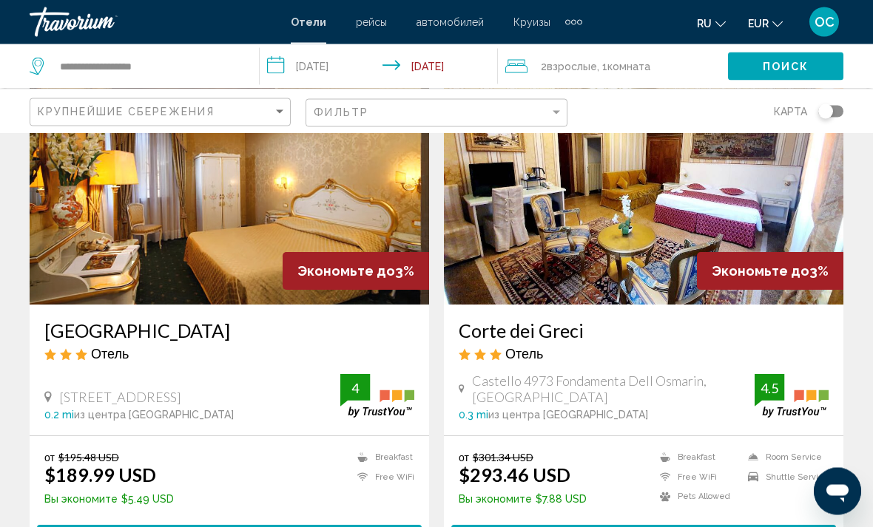
click at [246, 189] on img "Main content" at bounding box center [229, 187] width 399 height 237
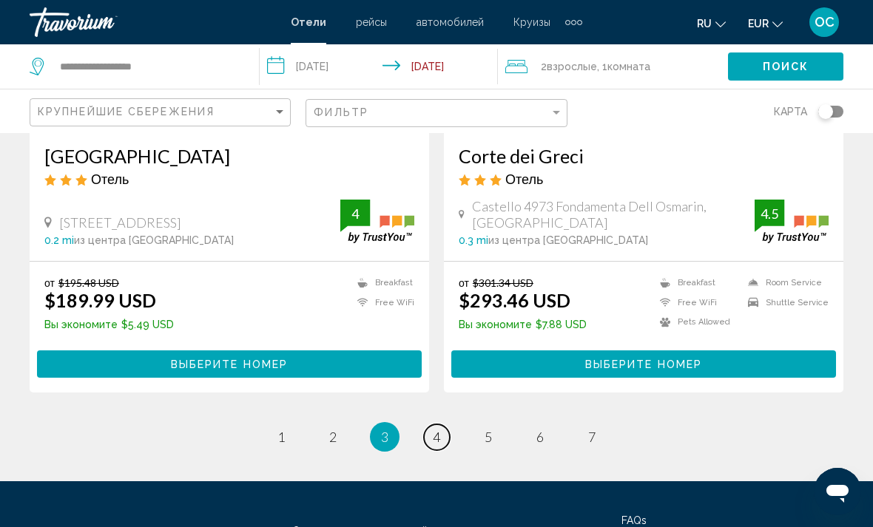
click at [436, 429] on span "4" at bounding box center [436, 437] width 7 height 16
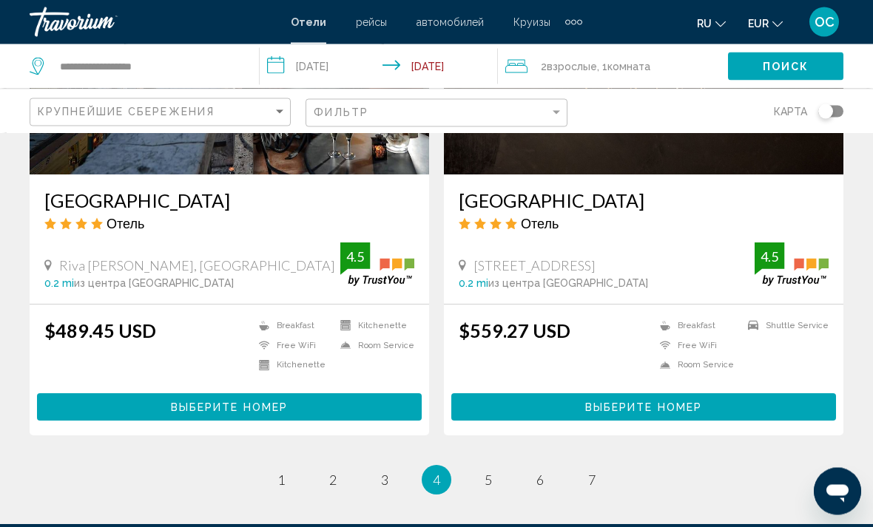
scroll to position [2913, 0]
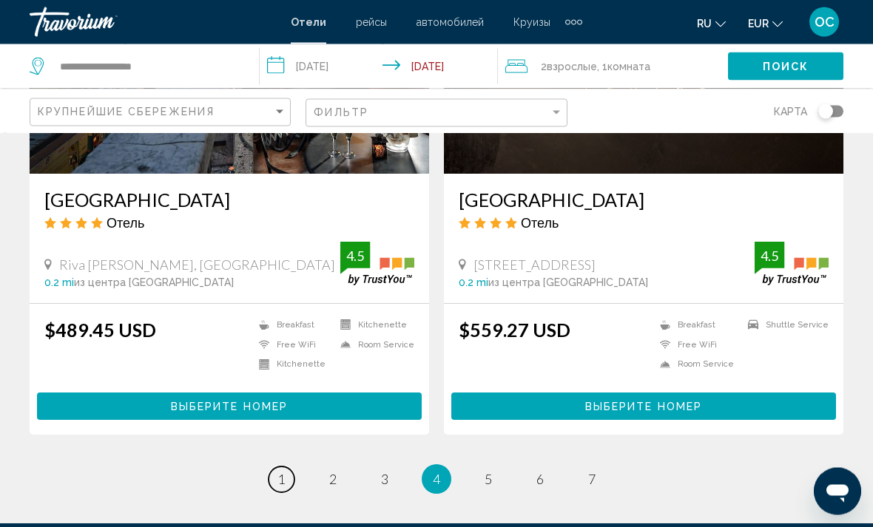
click at [275, 468] on link "page 1" at bounding box center [282, 481] width 26 height 26
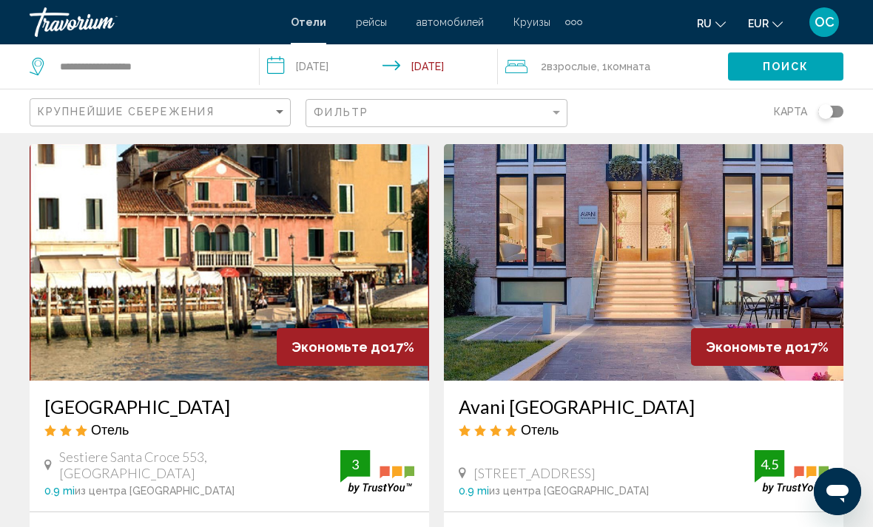
scroll to position [2705, 0]
click at [376, 252] on img "Main content" at bounding box center [229, 263] width 399 height 237
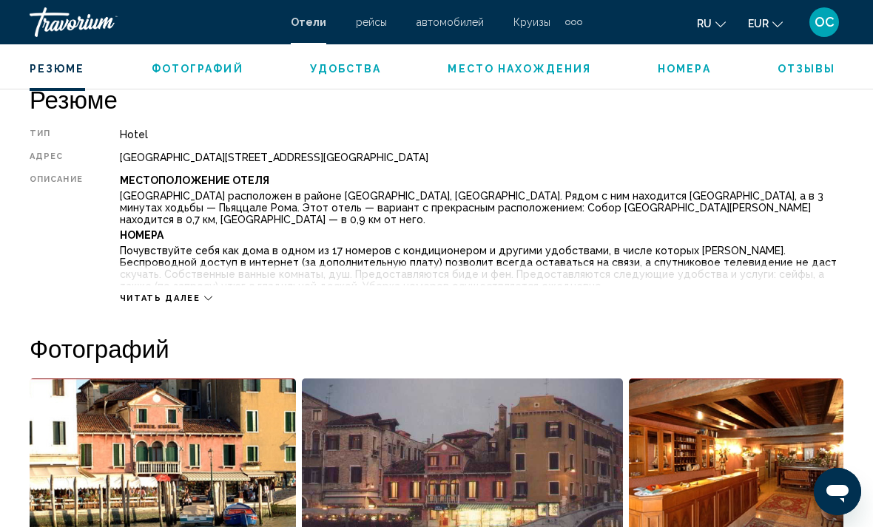
scroll to position [738, 0]
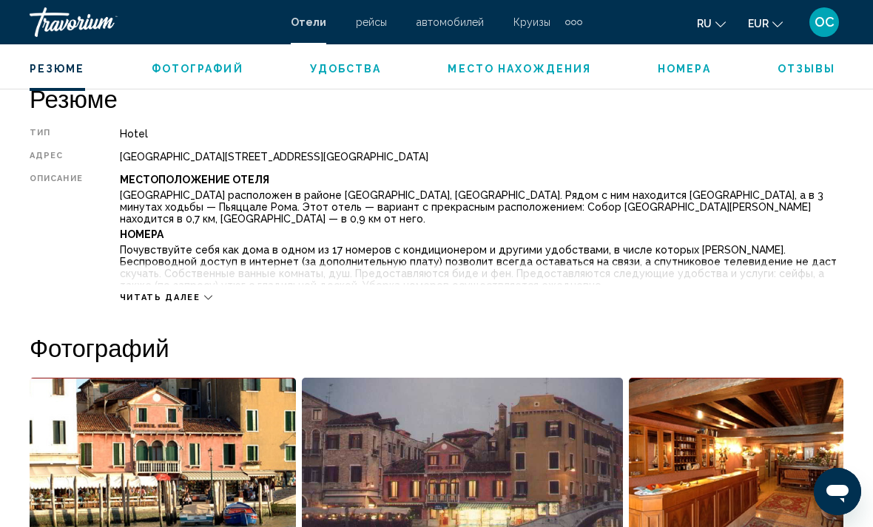
click at [206, 300] on icon "Main content" at bounding box center [208, 298] width 8 height 8
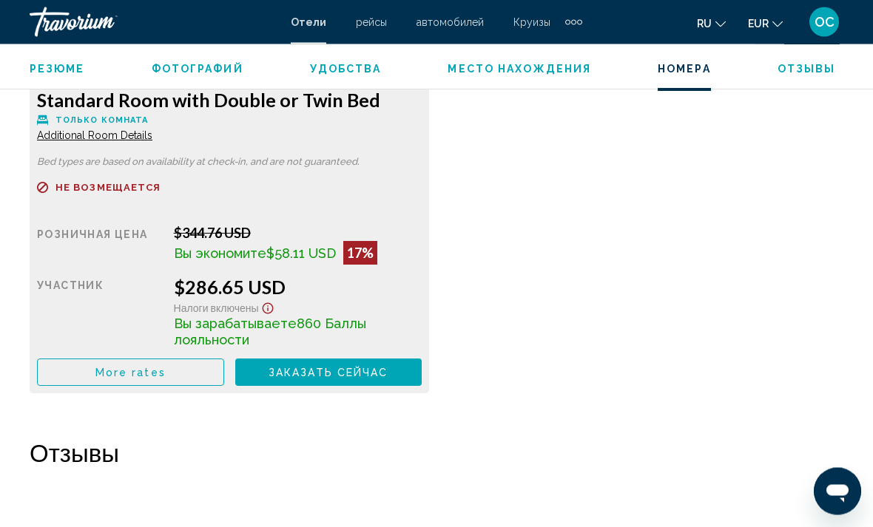
scroll to position [2611, 0]
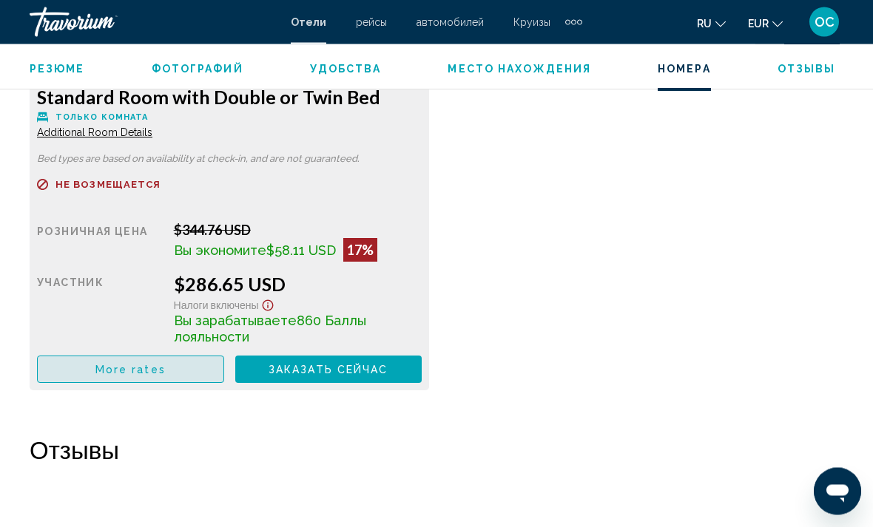
click at [178, 371] on button "More rates" at bounding box center [130, 370] width 187 height 27
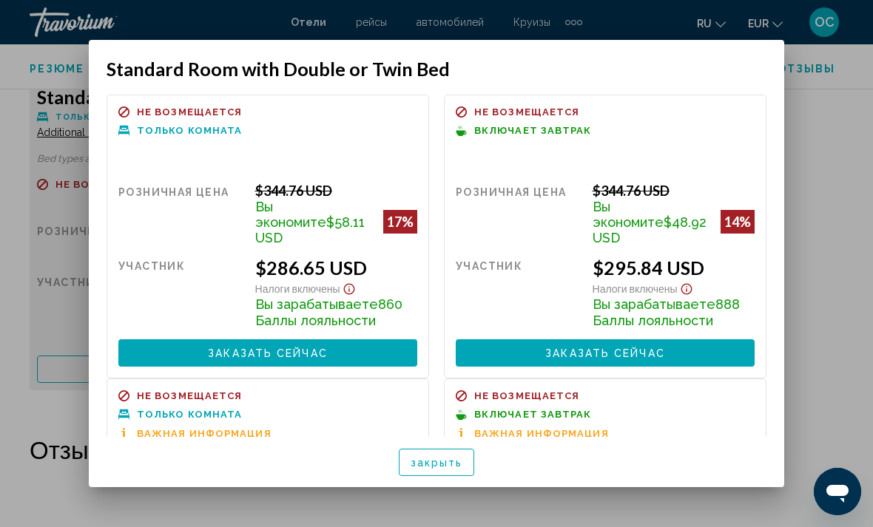
scroll to position [0, 0]
click at [465, 476] on button "закрыть" at bounding box center [437, 462] width 76 height 27
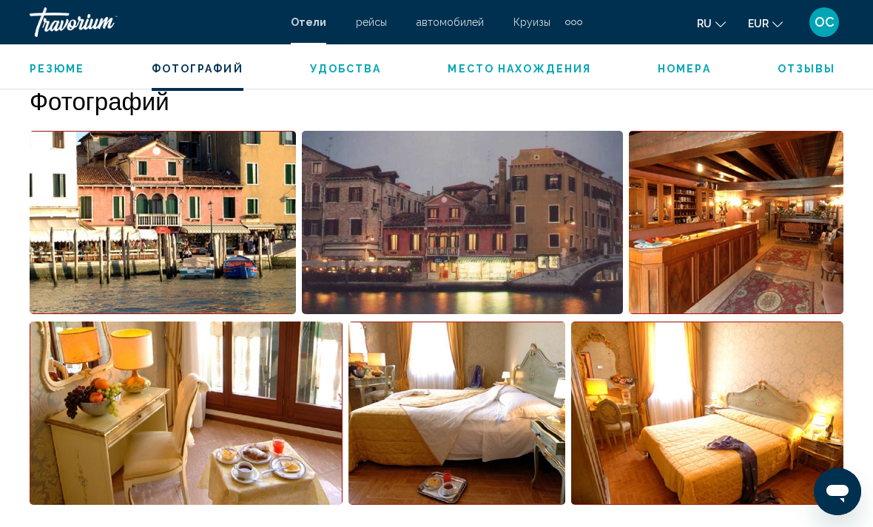
scroll to position [1136, 0]
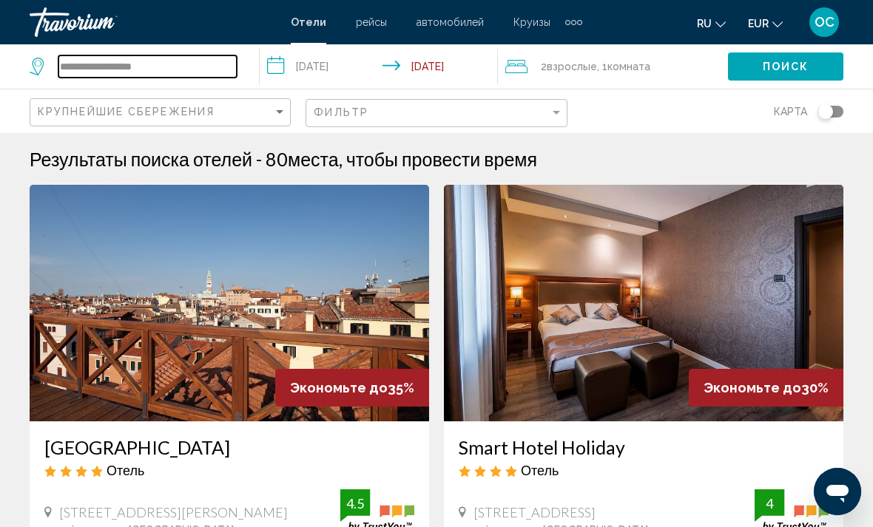
click at [123, 75] on input "**********" at bounding box center [147, 66] width 178 height 22
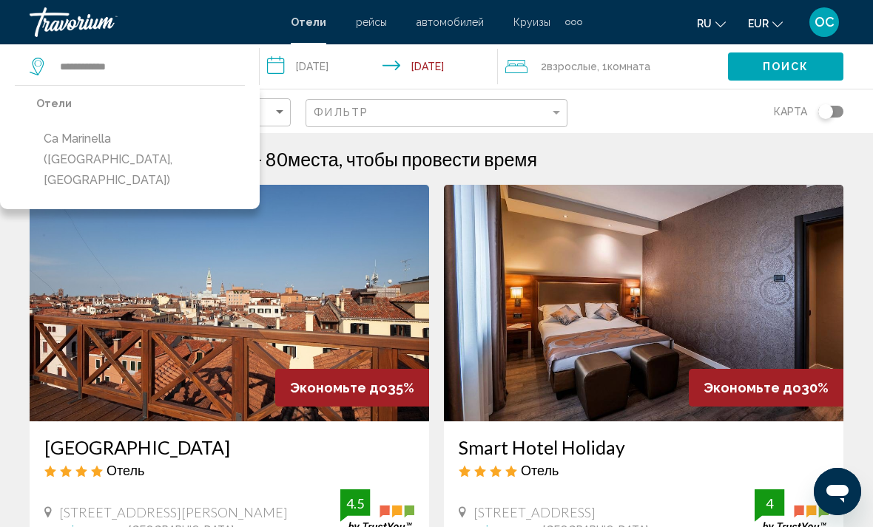
click at [86, 145] on button "Ca Marinella ([GEOGRAPHIC_DATA], [GEOGRAPHIC_DATA])" at bounding box center [140, 160] width 209 height 70
type input "**********"
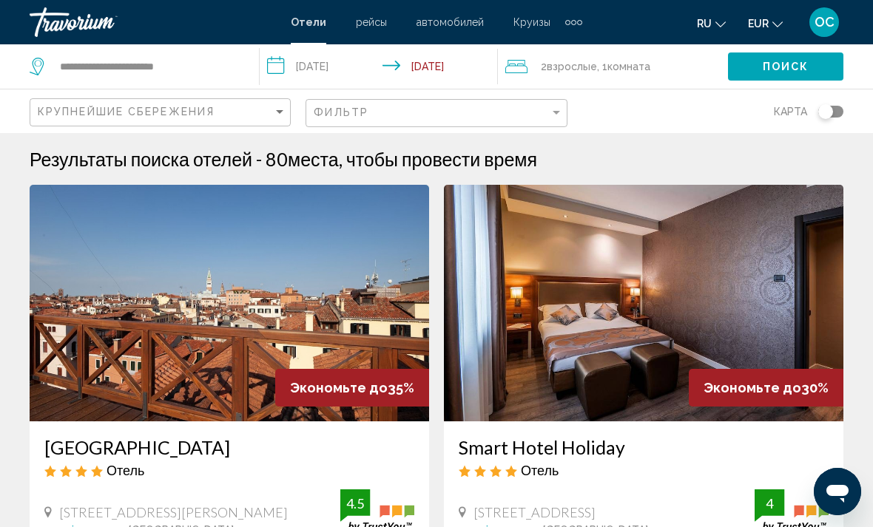
click at [817, 61] on button "Поиск" at bounding box center [785, 66] width 115 height 27
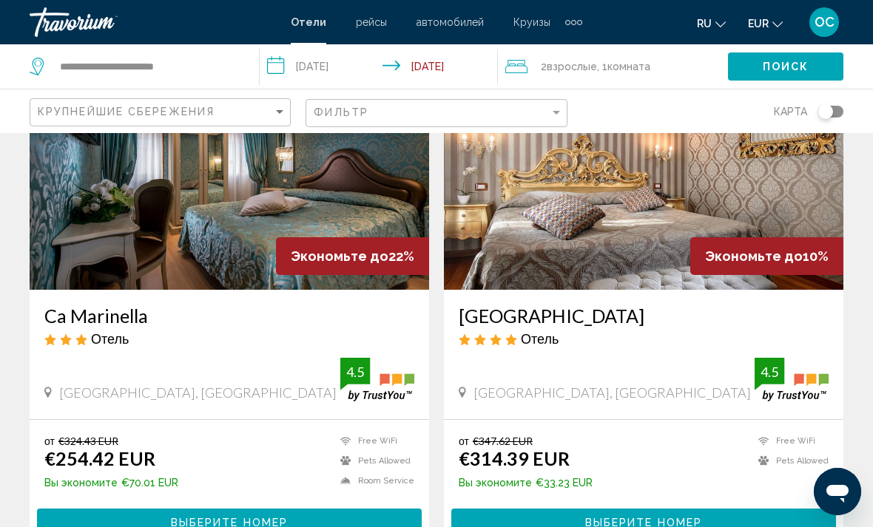
scroll to position [129, 0]
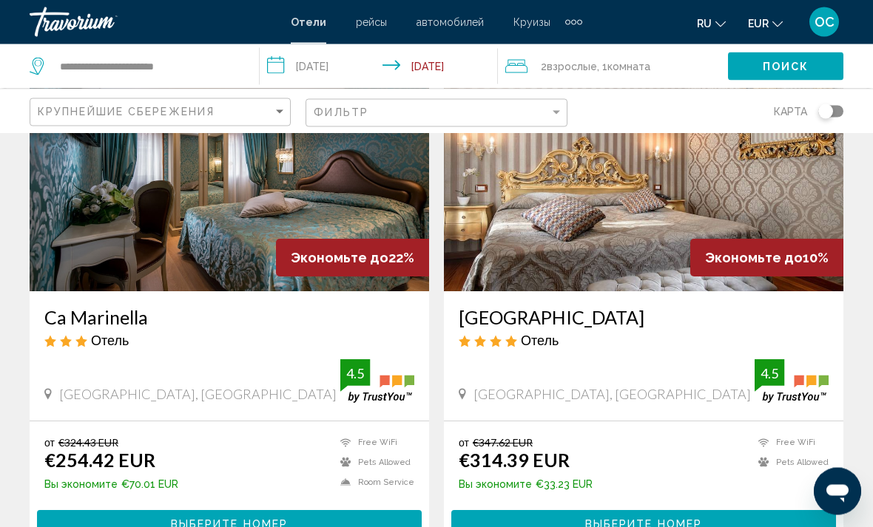
click at [307, 522] on button "Выберите номер" at bounding box center [229, 524] width 385 height 27
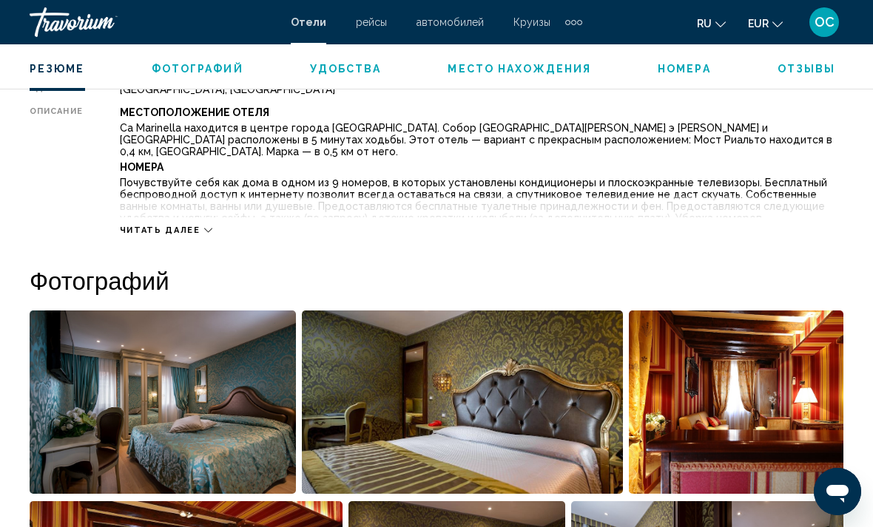
scroll to position [806, 0]
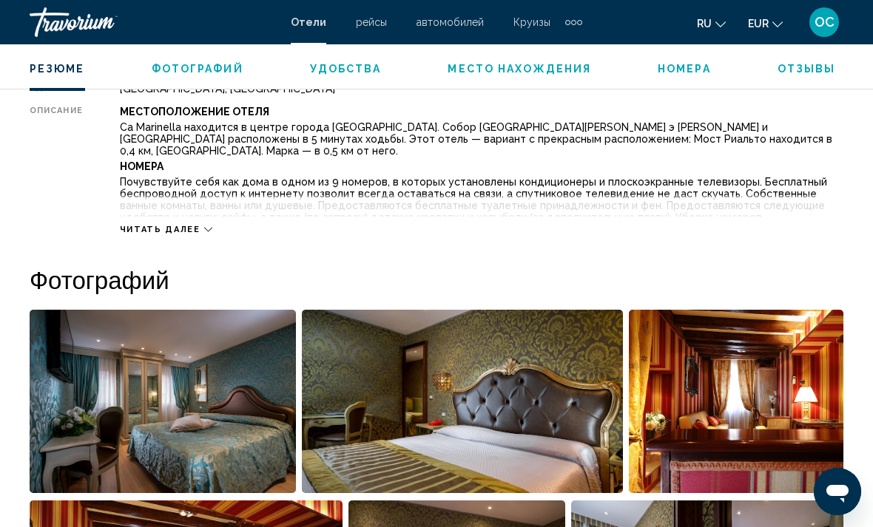
click at [204, 230] on icon "Main content" at bounding box center [208, 230] width 8 height 8
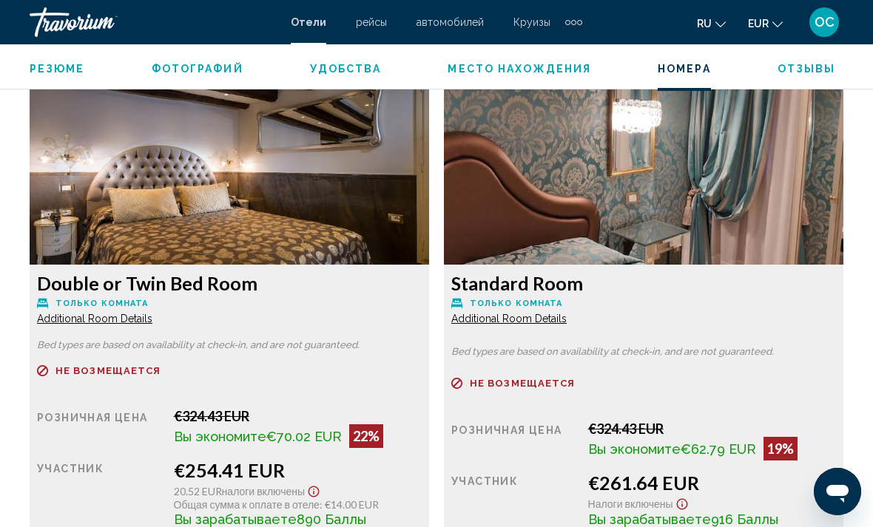
scroll to position [2412, 0]
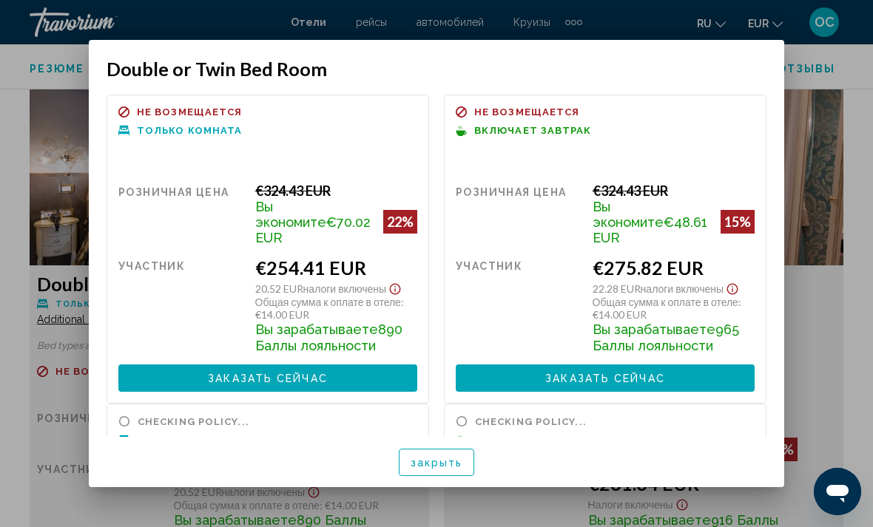
scroll to position [0, 0]
click at [452, 469] on span "закрыть" at bounding box center [437, 463] width 53 height 12
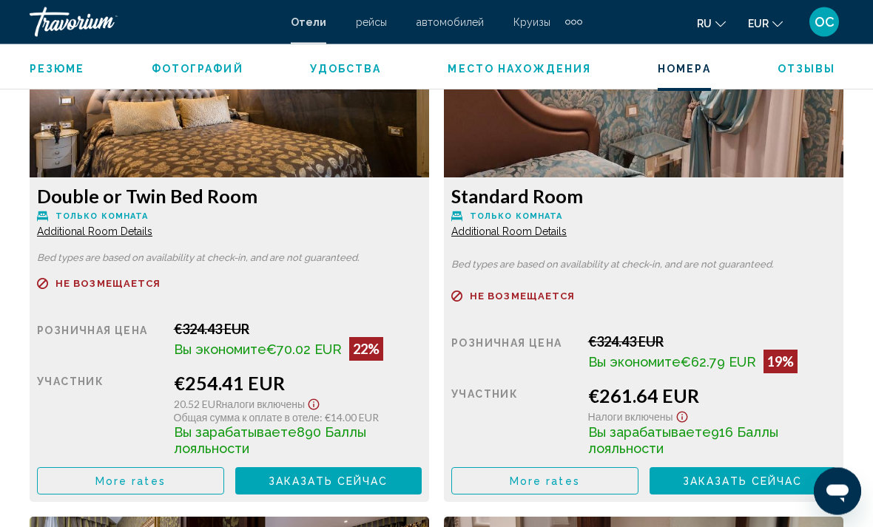
scroll to position [2503, 0]
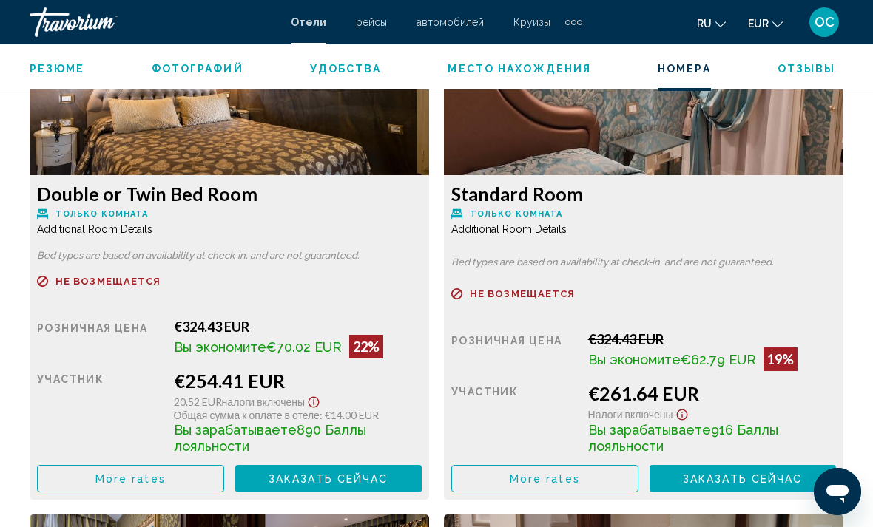
click at [166, 473] on span "More rates" at bounding box center [130, 479] width 70 height 12
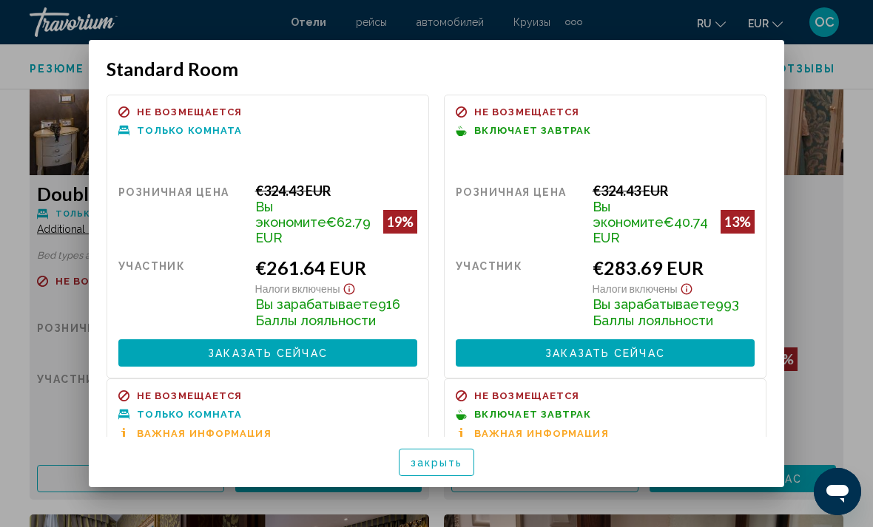
click at [453, 469] on span "закрыть" at bounding box center [437, 463] width 53 height 12
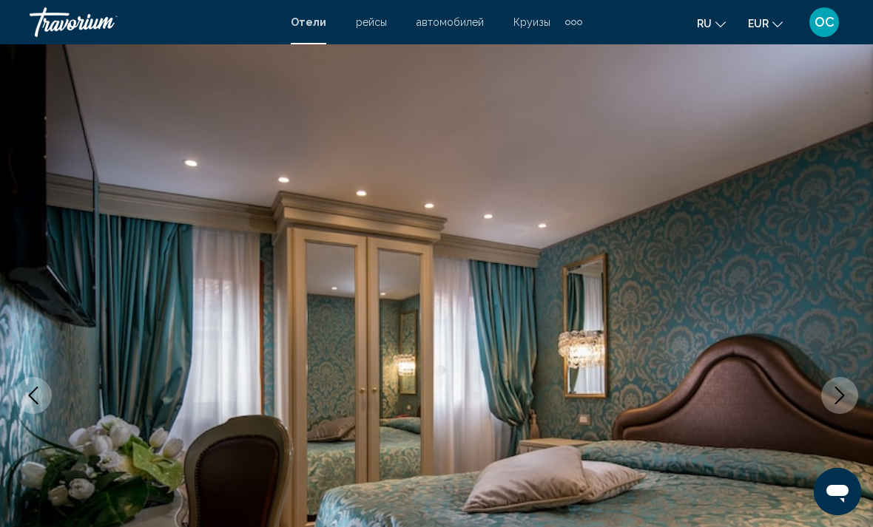
scroll to position [2503, 0]
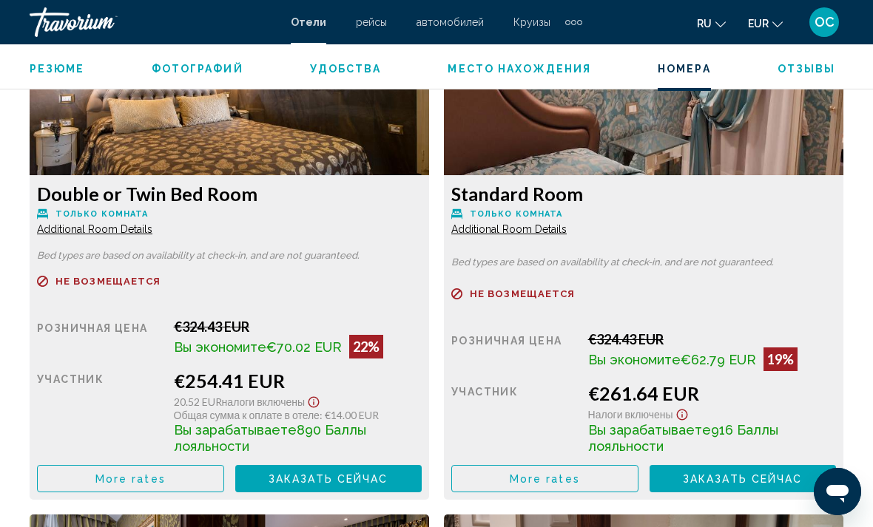
click at [196, 465] on button "More rates" at bounding box center [130, 478] width 187 height 27
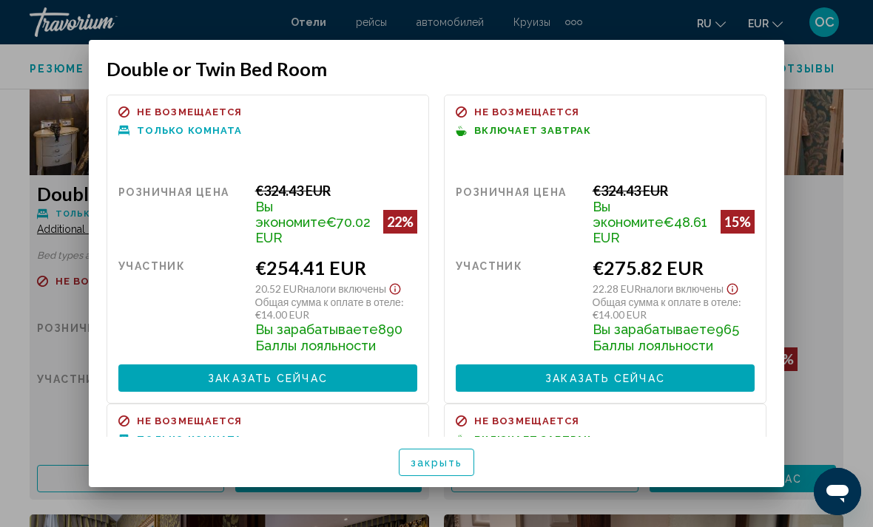
scroll to position [0, 0]
click at [391, 365] on button "Заказать сейчас Больше недоступно" at bounding box center [267, 378] width 299 height 27
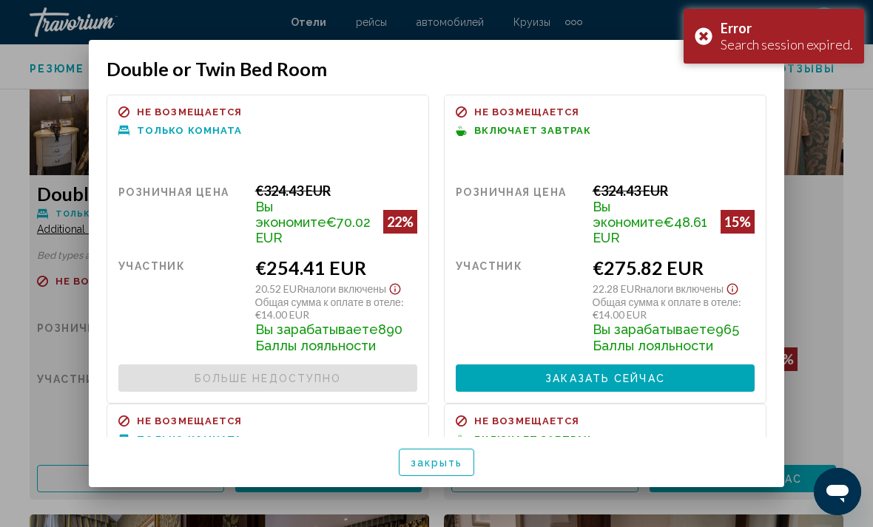
click at [709, 38] on div "Error Search session expired." at bounding box center [774, 36] width 181 height 55
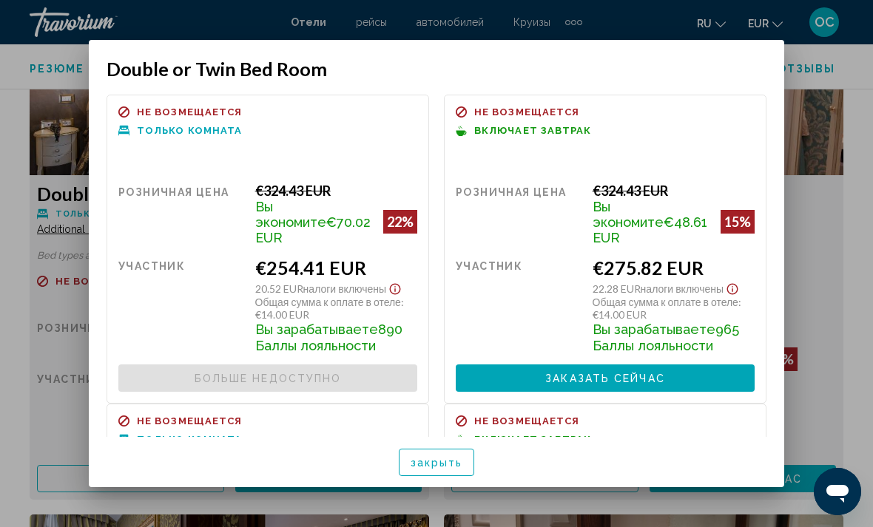
click at [635, 373] on span "Заказать сейчас" at bounding box center [605, 379] width 120 height 12
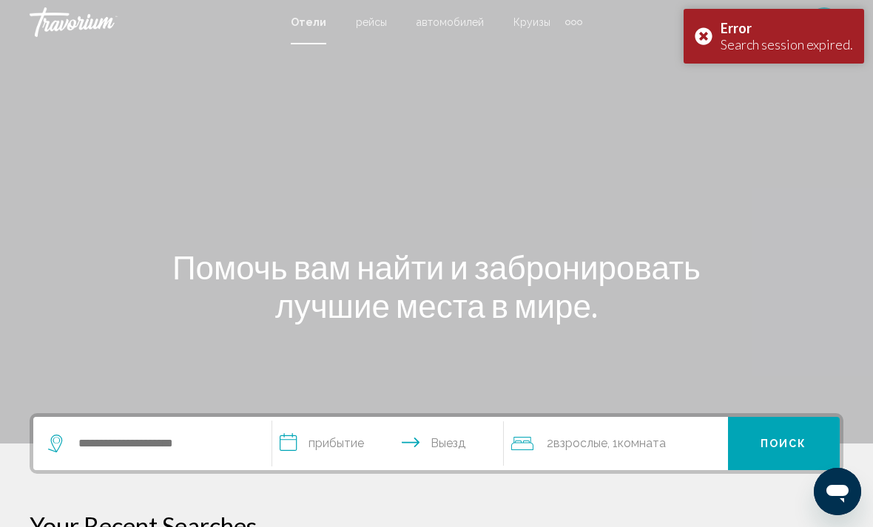
click at [707, 41] on div "Error Search session expired." at bounding box center [774, 36] width 181 height 55
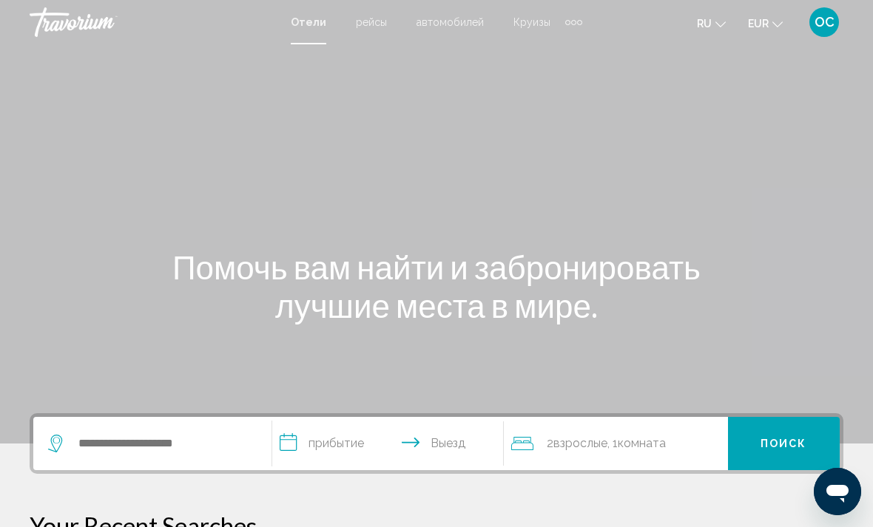
click at [830, 26] on span "OC" at bounding box center [825, 22] width 20 height 15
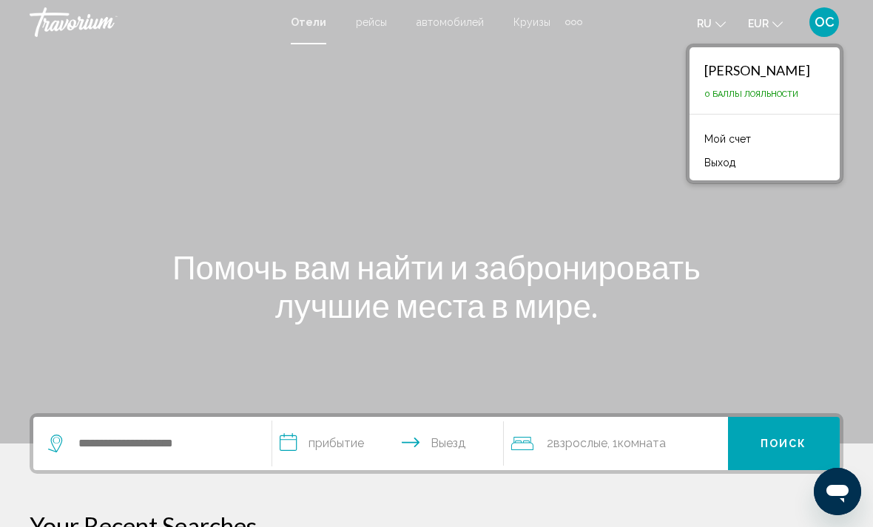
click at [727, 166] on button "Выход" at bounding box center [720, 162] width 46 height 19
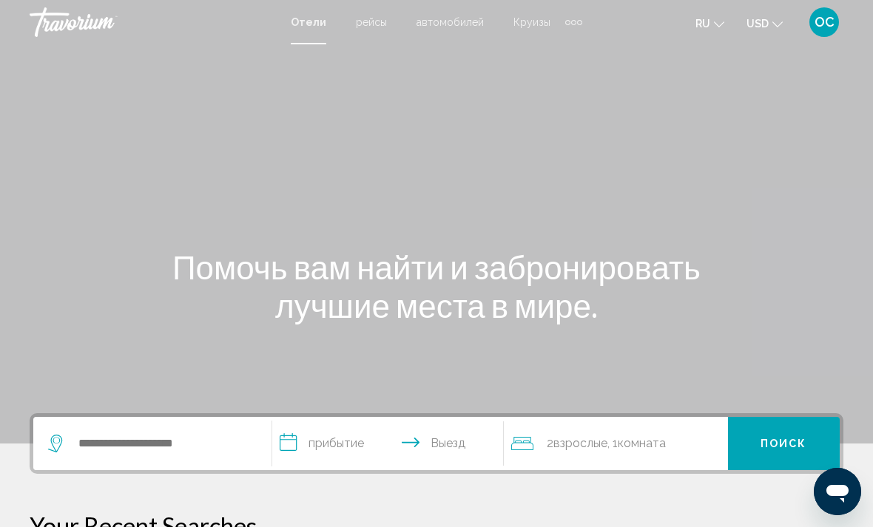
click at [778, 27] on icon "Change currency" at bounding box center [777, 24] width 10 height 6
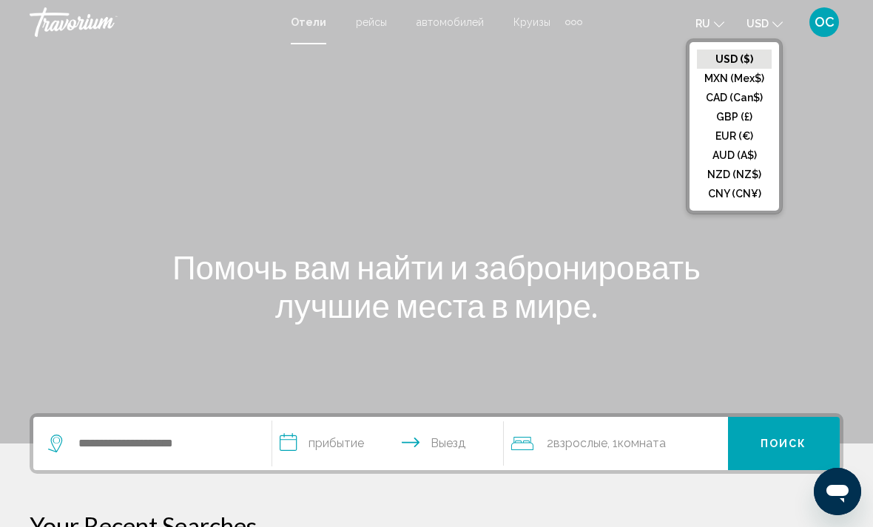
click at [742, 138] on button "EUR (€)" at bounding box center [734, 136] width 75 height 19
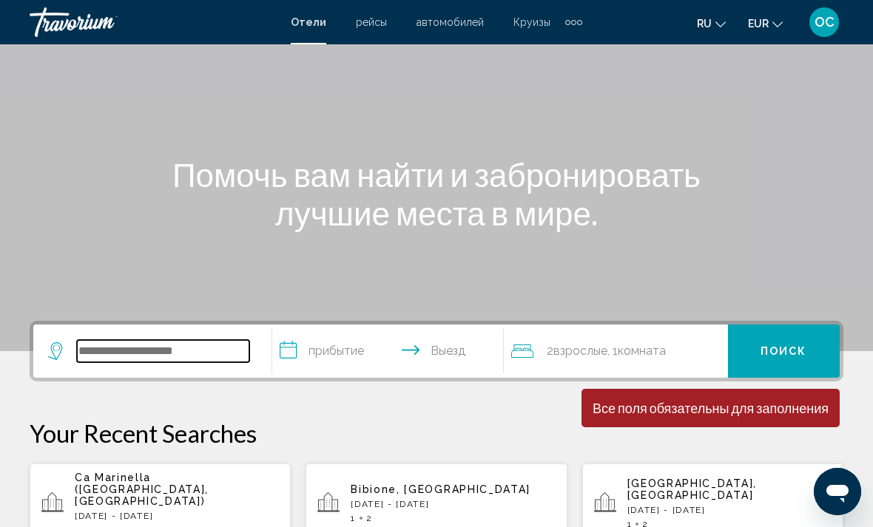
click at [205, 348] on input "Search widget" at bounding box center [163, 351] width 172 height 22
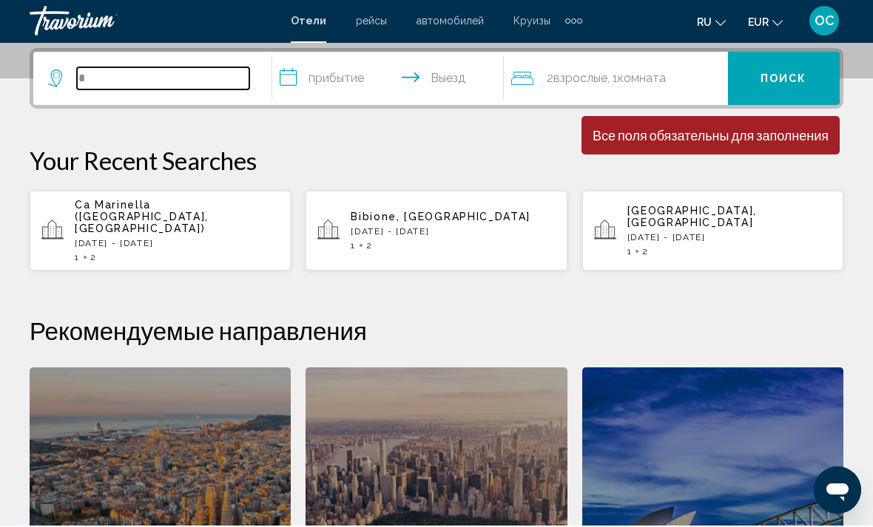
scroll to position [365, 0]
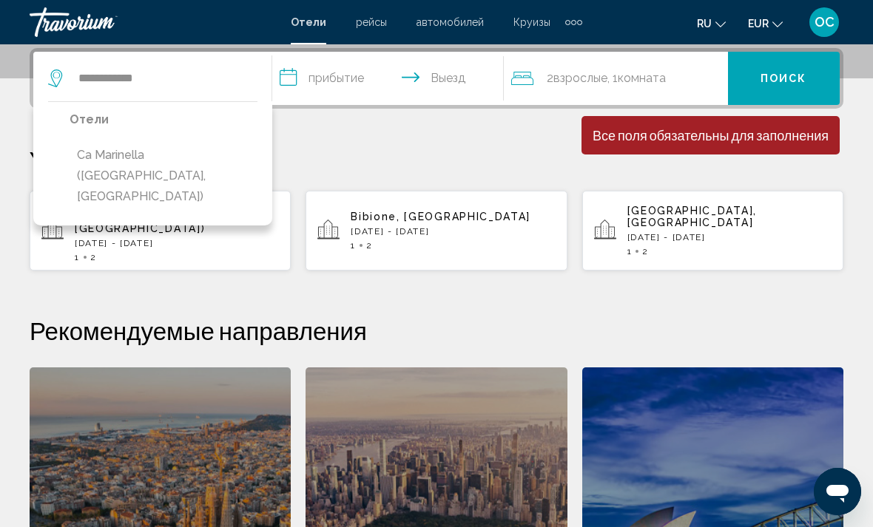
click at [175, 148] on button "Ca Marinella ([GEOGRAPHIC_DATA], [GEOGRAPHIC_DATA])" at bounding box center [164, 176] width 188 height 70
type input "**********"
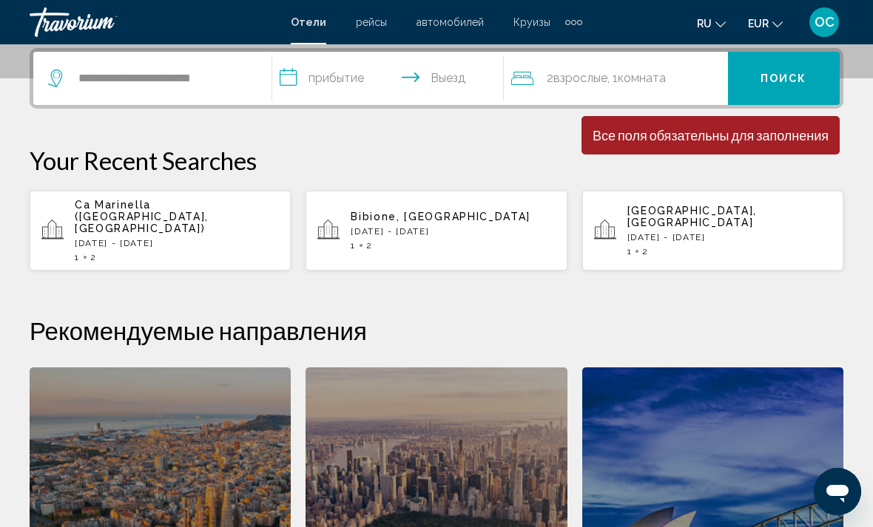
click at [442, 71] on input "**********" at bounding box center [390, 81] width 237 height 58
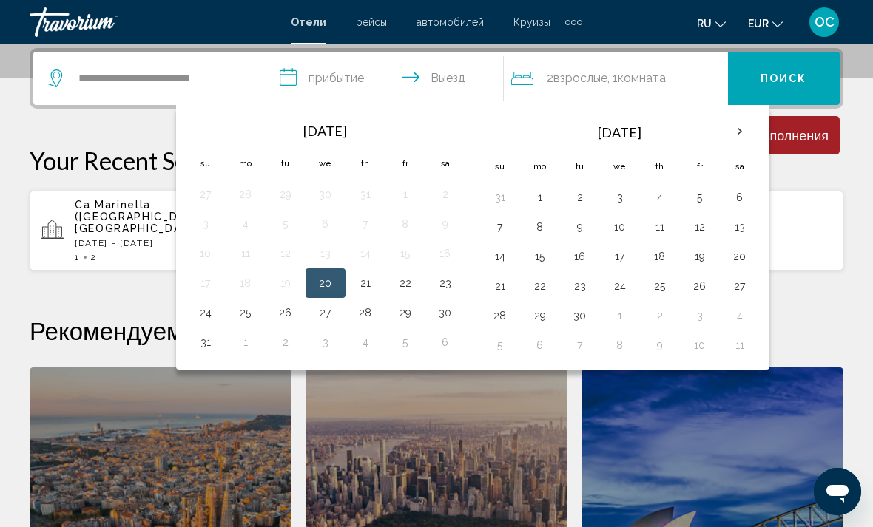
click at [365, 284] on button "21" at bounding box center [366, 283] width 24 height 21
click at [450, 289] on button "23" at bounding box center [446, 283] width 24 height 21
type input "**********"
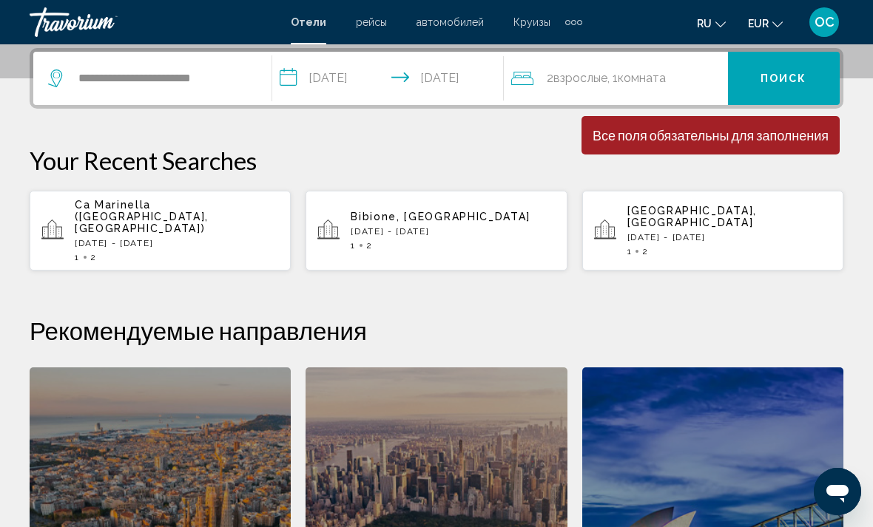
click at [796, 72] on span "Поиск" at bounding box center [784, 78] width 47 height 12
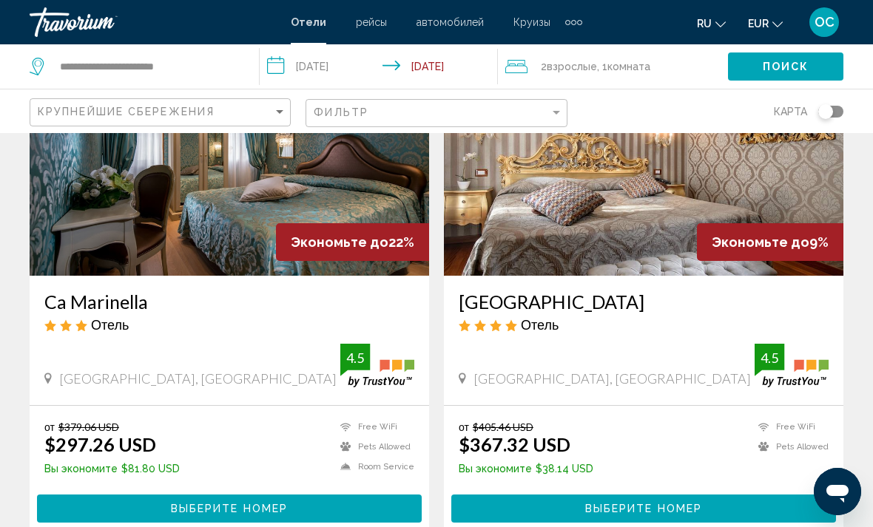
scroll to position [145, 0]
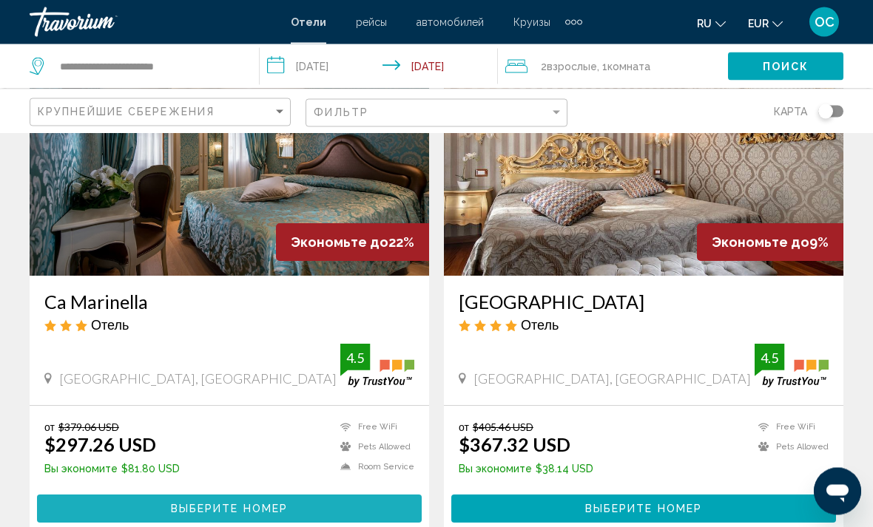
click at [232, 505] on span "Выберите номер" at bounding box center [229, 511] width 117 height 12
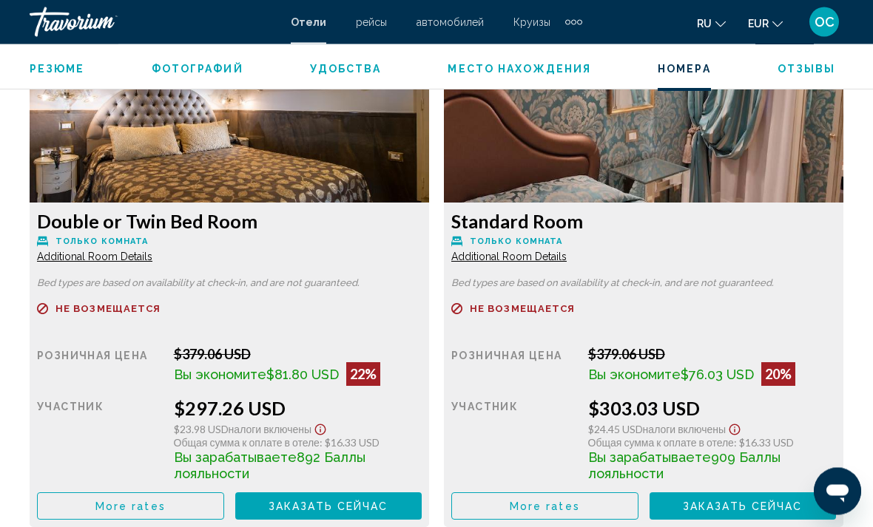
scroll to position [2336, 0]
click at [166, 509] on span "More rates" at bounding box center [130, 507] width 70 height 12
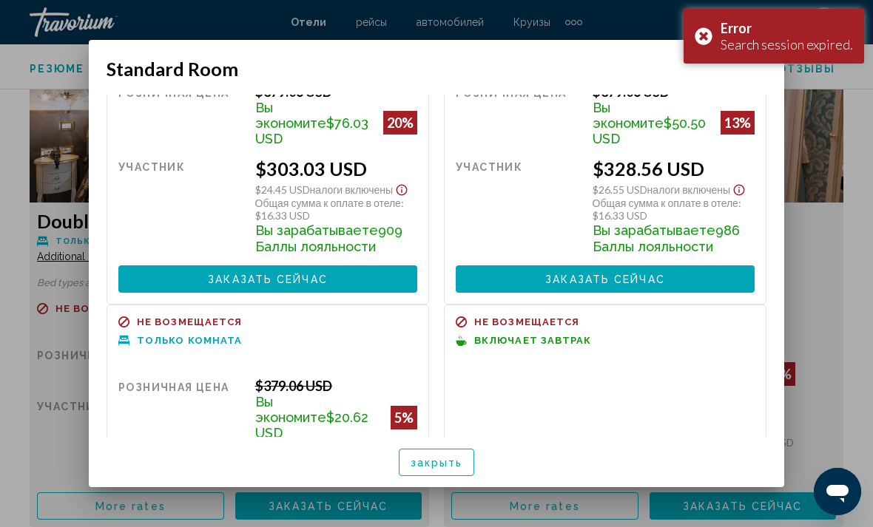
scroll to position [101, 0]
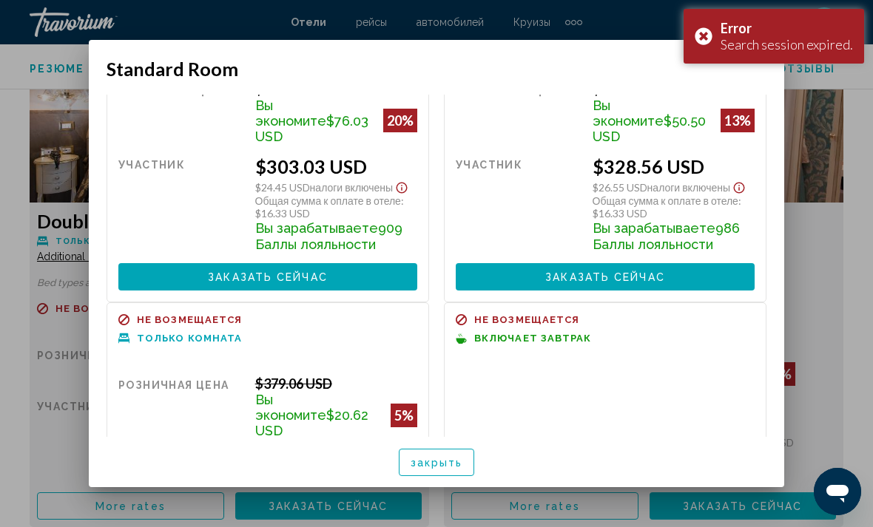
click at [712, 39] on div "Error Search session expired." at bounding box center [774, 36] width 181 height 55
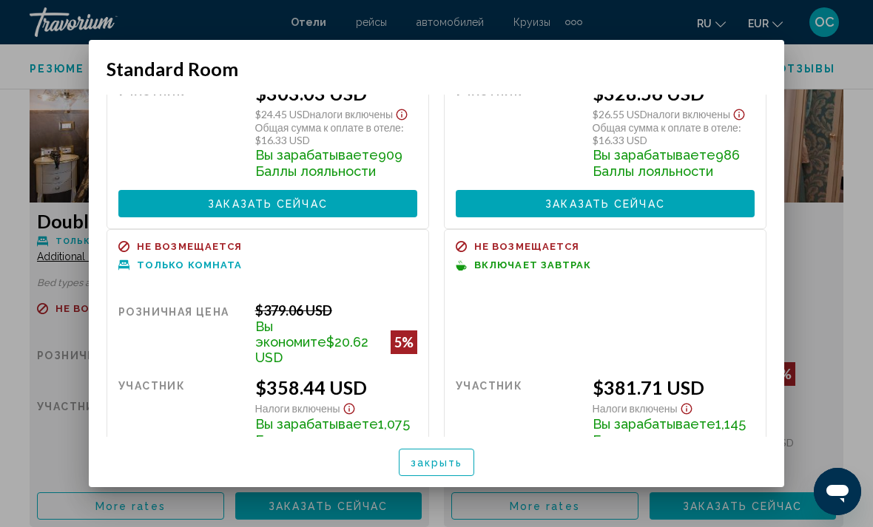
scroll to position [173, 0]
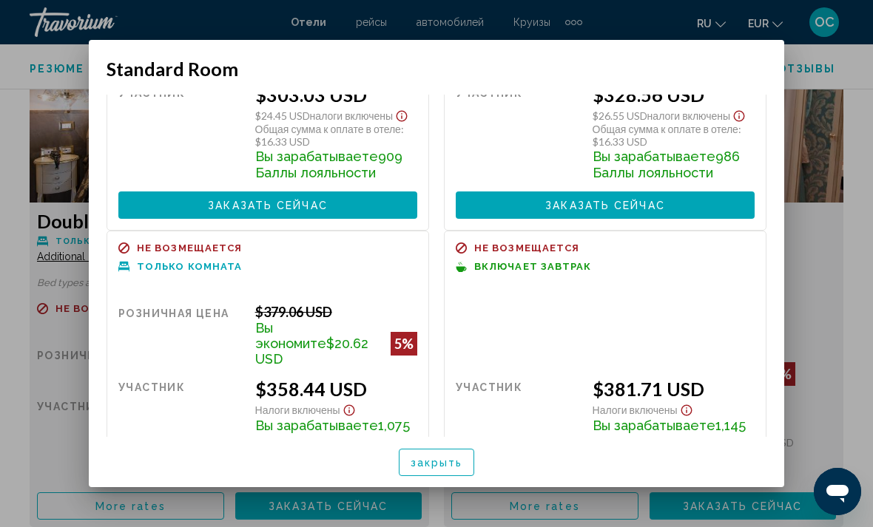
click at [633, 200] on span "Заказать сейчас" at bounding box center [605, 206] width 120 height 12
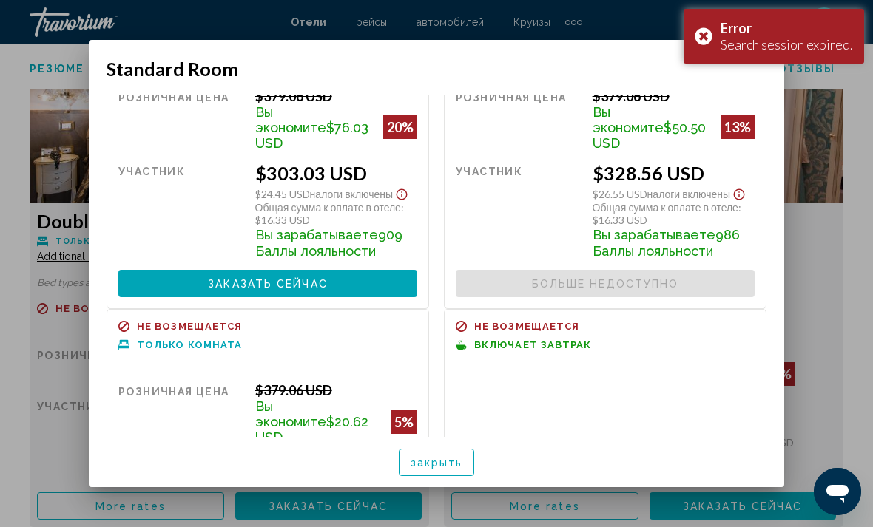
scroll to position [89, 0]
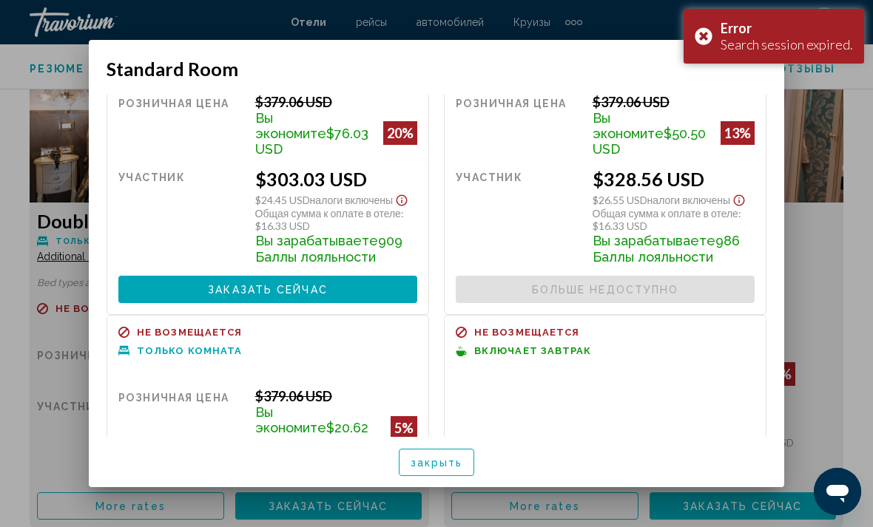
click at [451, 469] on span "закрыть" at bounding box center [437, 463] width 53 height 12
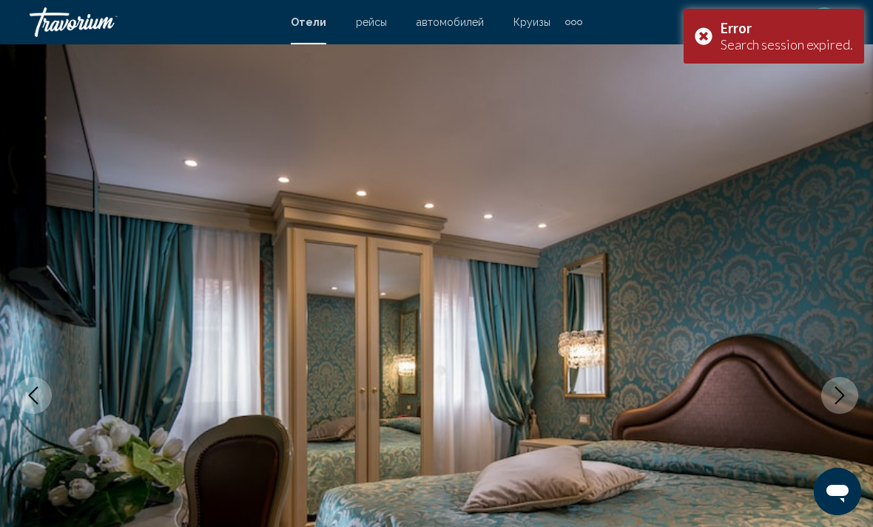
scroll to position [2336, 0]
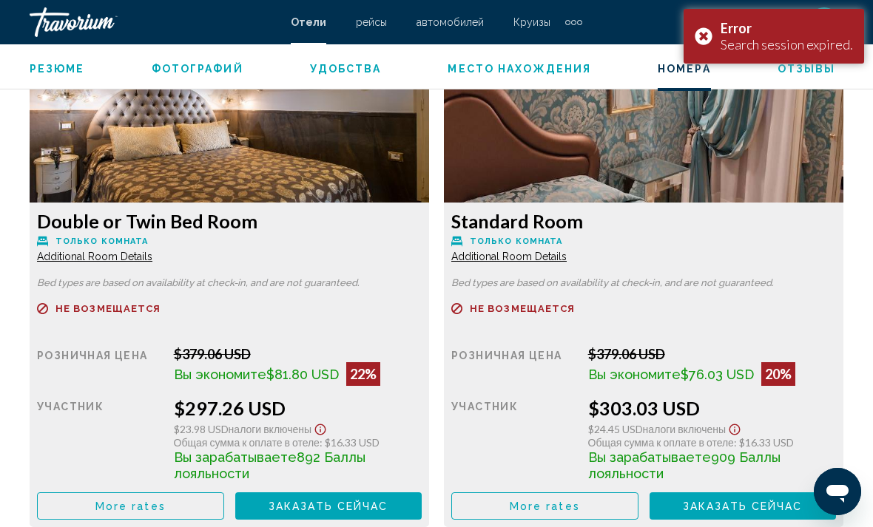
click at [188, 507] on button "More rates" at bounding box center [130, 506] width 187 height 27
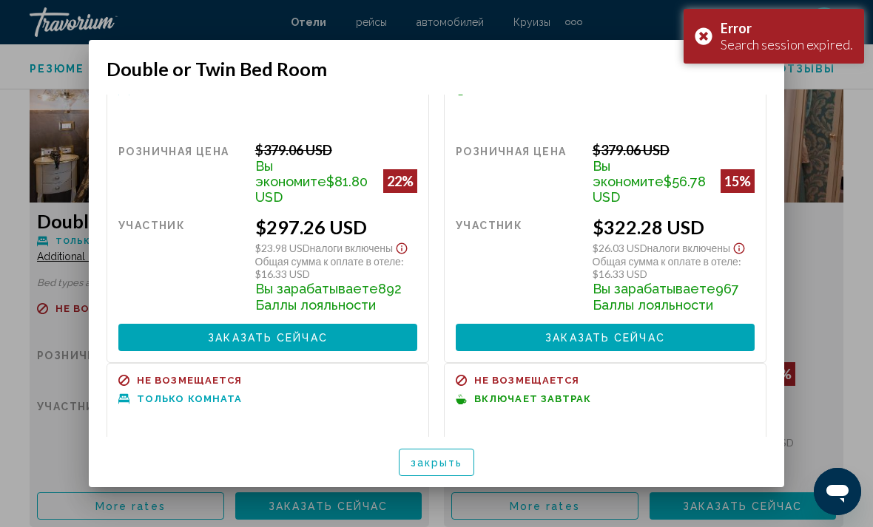
scroll to position [37, 0]
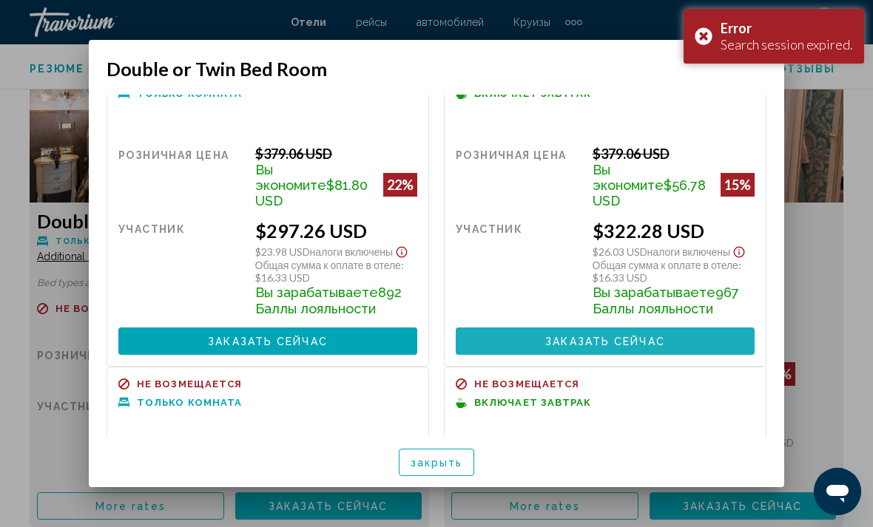
click at [607, 336] on span "Заказать сейчас" at bounding box center [605, 342] width 120 height 12
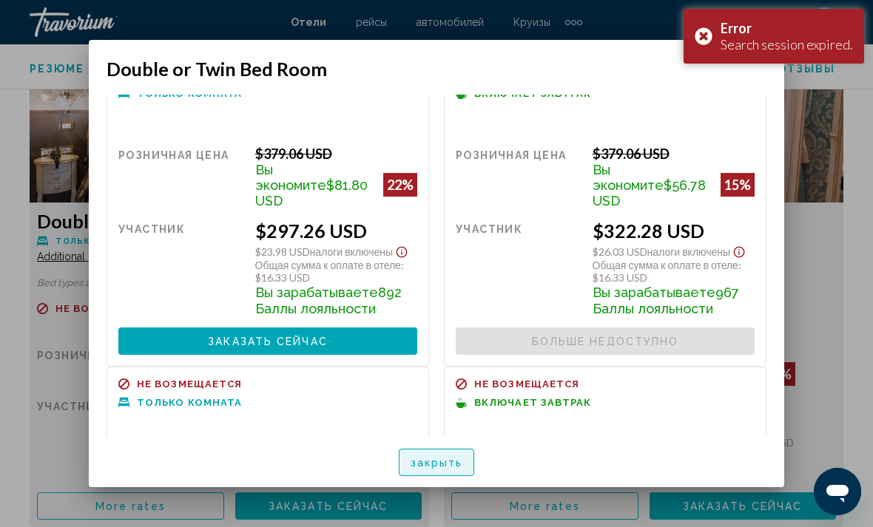
click at [456, 469] on span "закрыть" at bounding box center [437, 463] width 53 height 12
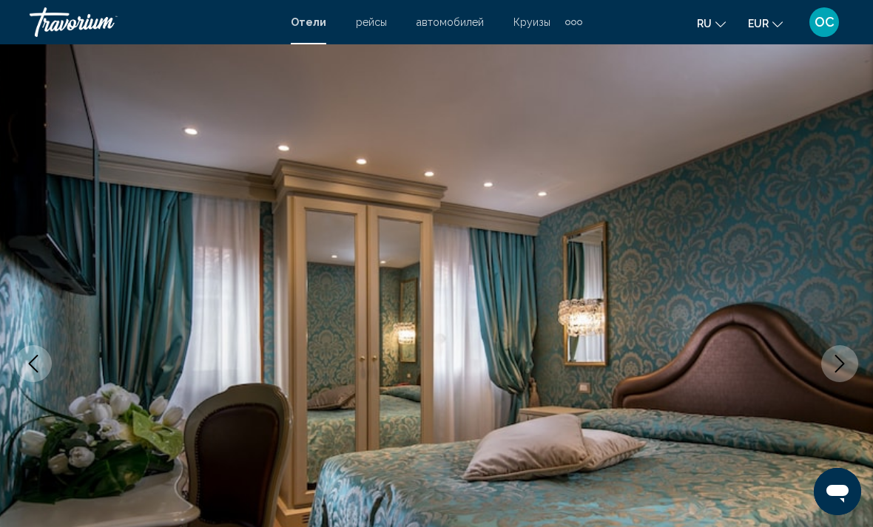
scroll to position [0, 0]
